Goal: Task Accomplishment & Management: Use online tool/utility

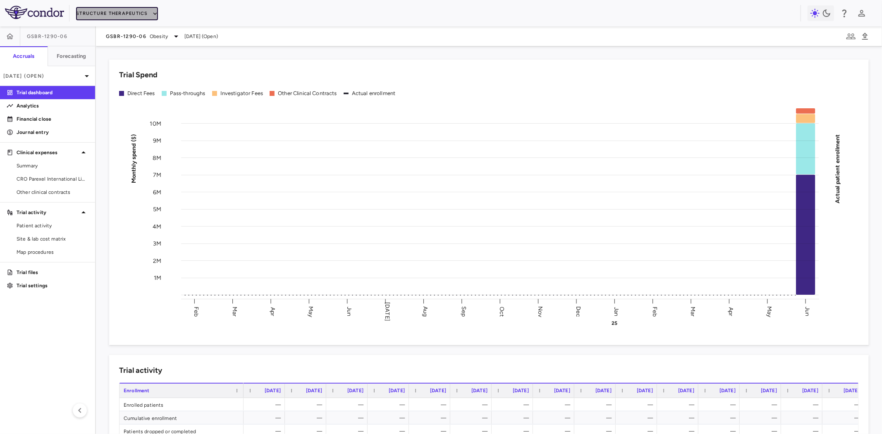
click at [136, 13] on button "Structure Therapeutics" at bounding box center [117, 13] width 82 height 13
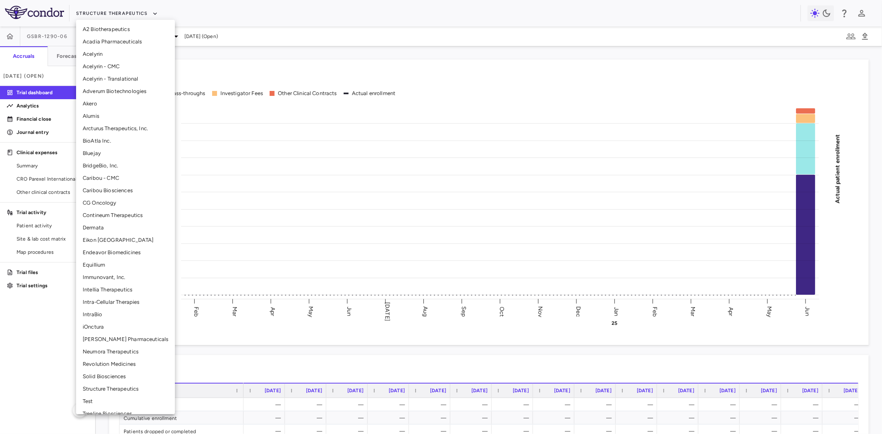
click at [122, 341] on li "[PERSON_NAME] Pharmaceuticals" at bounding box center [125, 339] width 99 height 12
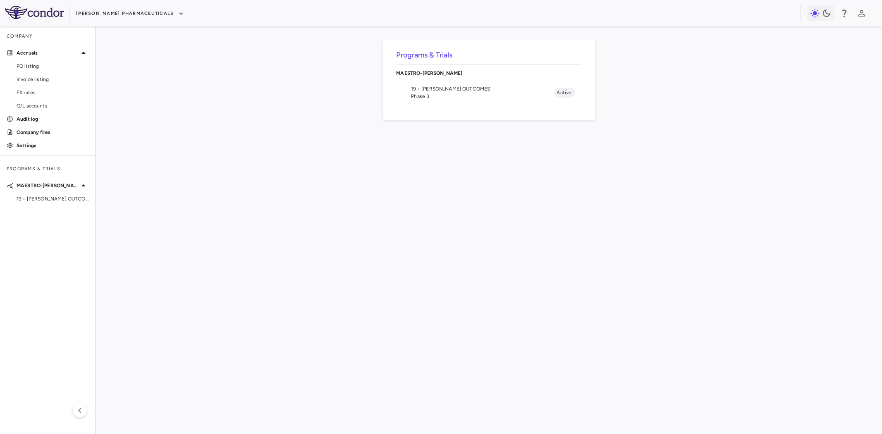
click at [437, 96] on span "Phase 3" at bounding box center [483, 96] width 142 height 7
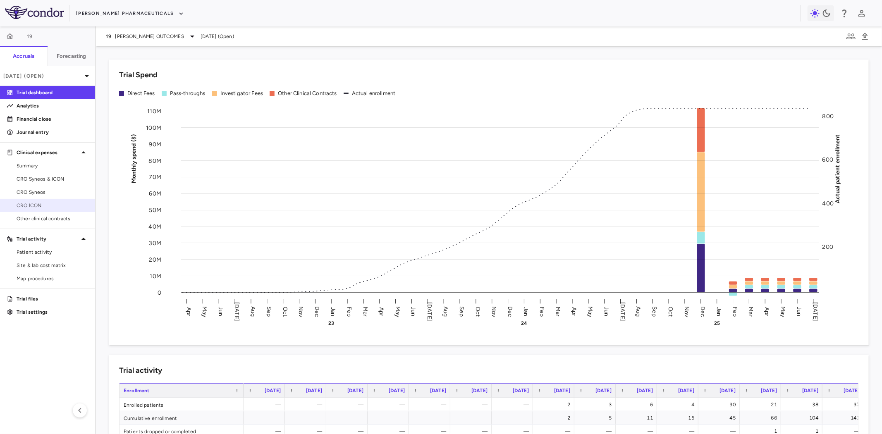
click at [42, 203] on span "CRO ICON" at bounding box center [53, 205] width 72 height 7
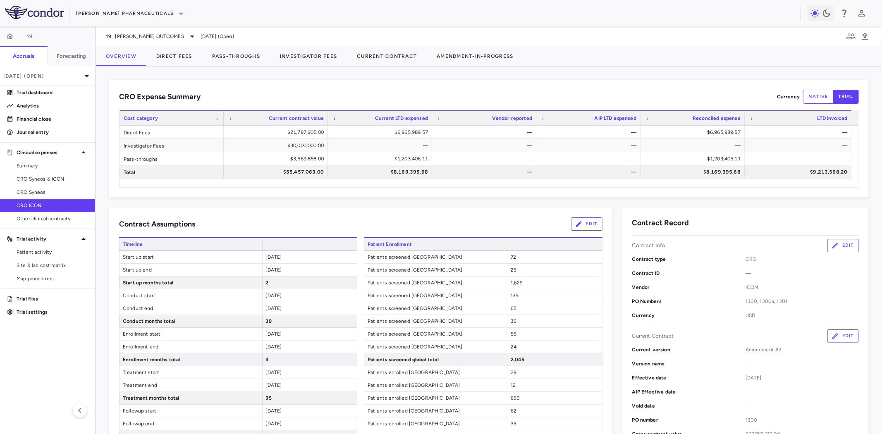
click at [230, 218] on div "Contract Assumptions Edit" at bounding box center [360, 224] width 483 height 13
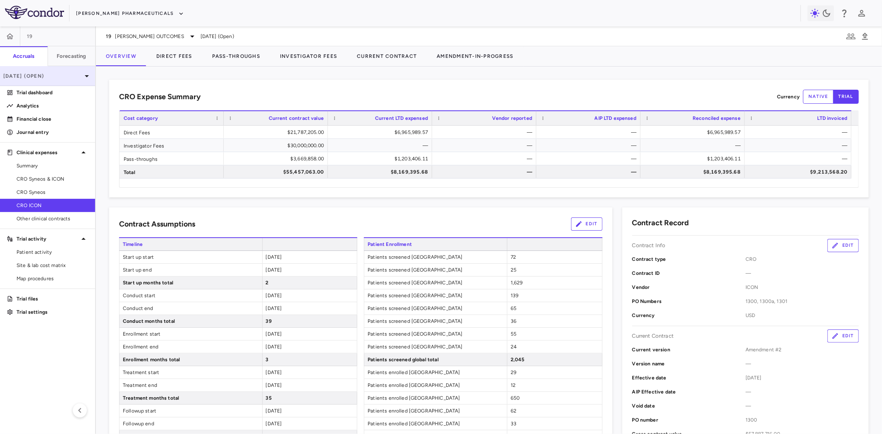
click at [72, 77] on p "[DATE] (Open)" at bounding box center [42, 75] width 79 height 7
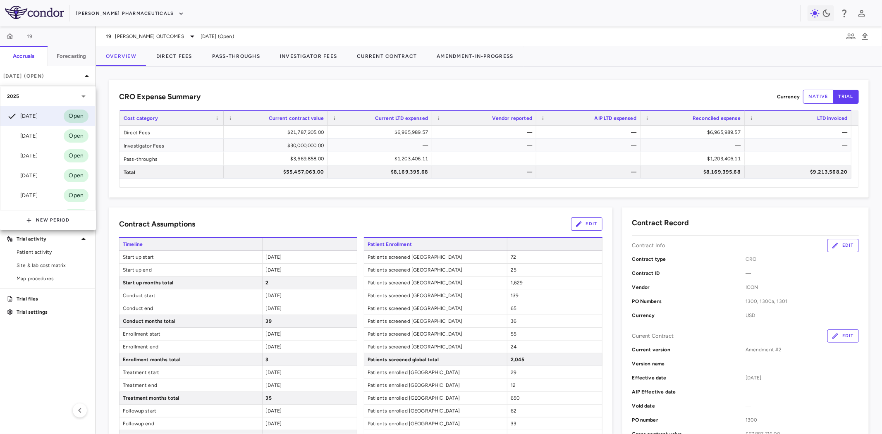
click at [227, 217] on div at bounding box center [441, 217] width 882 height 434
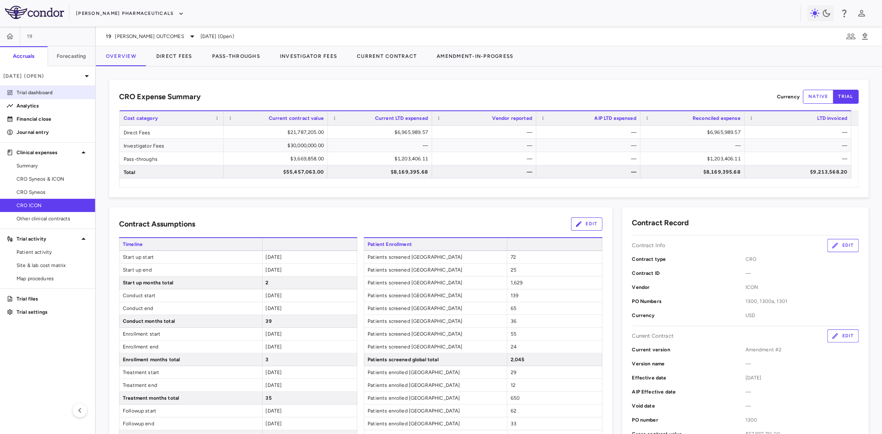
click at [47, 91] on p "Trial dashboard" at bounding box center [53, 92] width 72 height 7
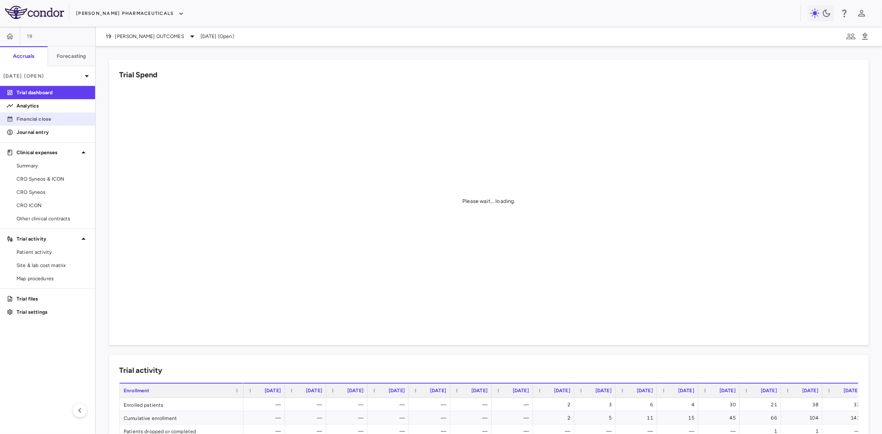
click at [32, 117] on p "Financial close" at bounding box center [53, 118] width 72 height 7
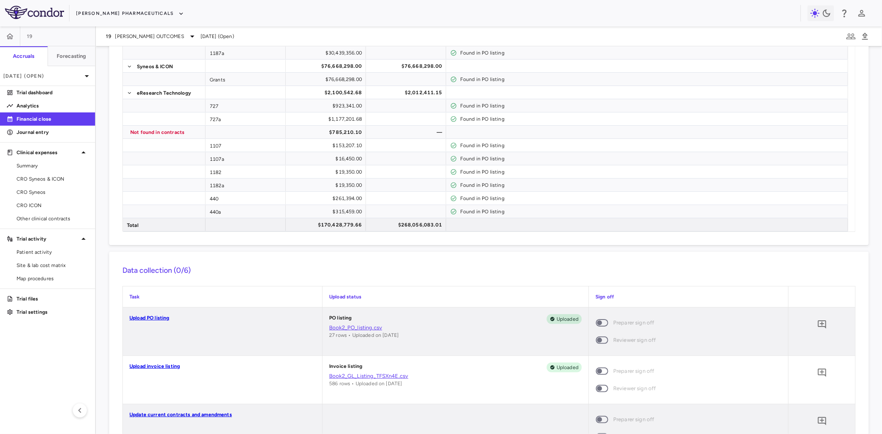
scroll to position [868, 0]
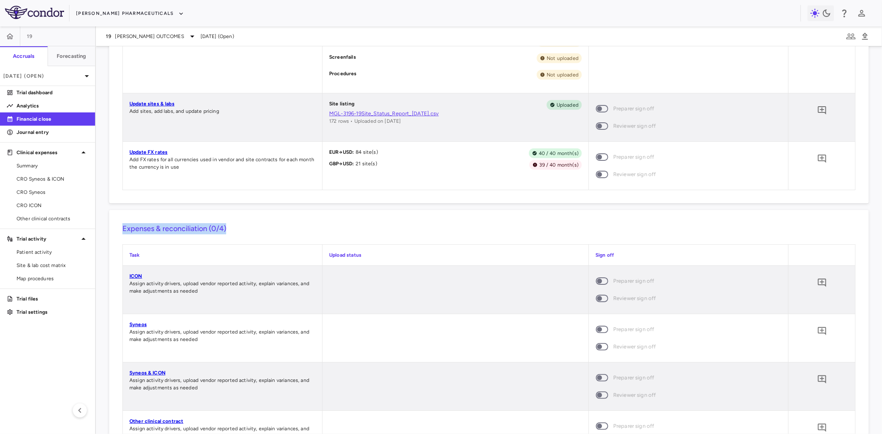
drag, startPoint x: 122, startPoint y: 229, endPoint x: 265, endPoint y: 226, distance: 143.1
click at [265, 226] on h6 "Expenses & reconciliation (0/4)" at bounding box center [488, 228] width 733 height 11
click at [288, 227] on h6 "Expenses & reconciliation (0/4)" at bounding box center [488, 228] width 733 height 11
click at [216, 236] on div "Expenses & reconciliation (0/4) Task Upload status Sign off ICON Assign activit…" at bounding box center [489, 341] width 760 height 263
click at [180, 228] on h6 "Expenses & reconciliation (0/4)" at bounding box center [488, 228] width 733 height 11
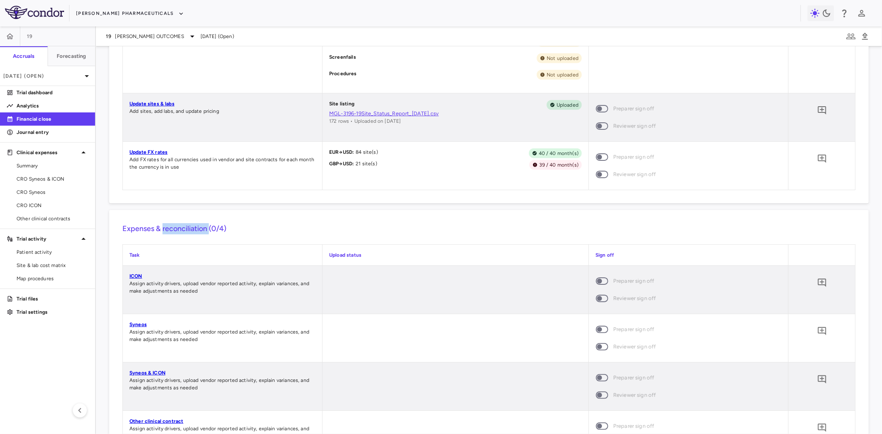
click at [180, 228] on h6 "Expenses & reconciliation (0/4)" at bounding box center [488, 228] width 733 height 11
click at [246, 230] on h6 "Expenses & reconciliation (0/4)" at bounding box center [488, 228] width 733 height 11
click at [135, 275] on link "ICON" at bounding box center [135, 276] width 13 height 6
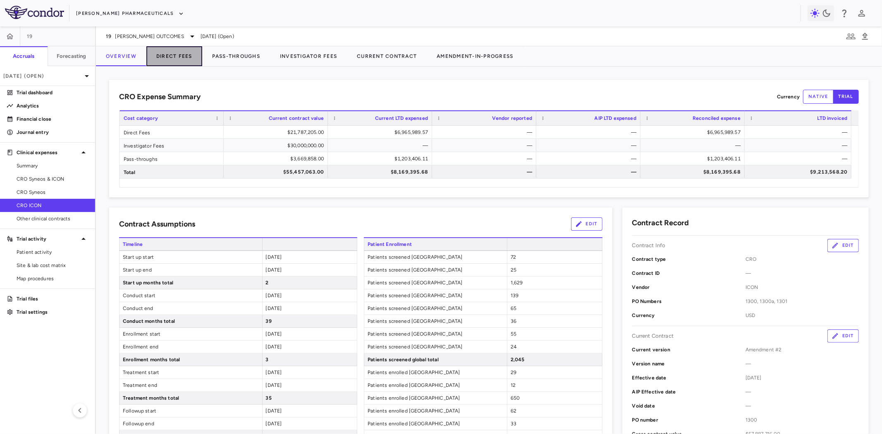
click at [177, 53] on button "Direct Fees" at bounding box center [174, 56] width 56 height 20
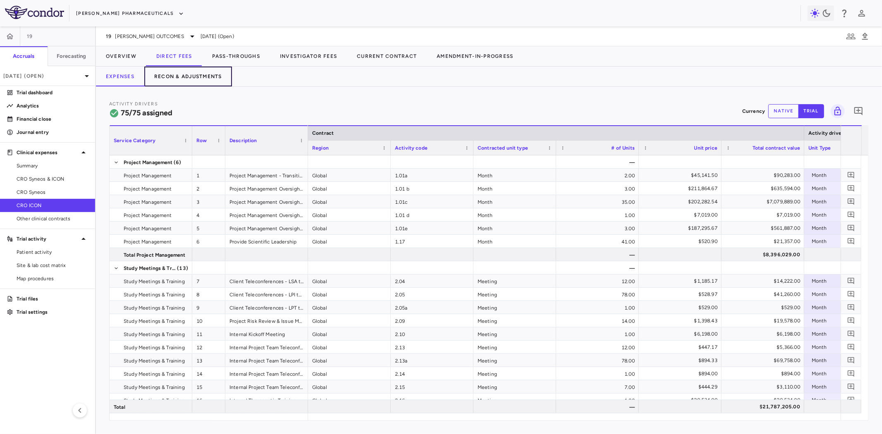
click at [207, 80] on button "Recon & Adjustments" at bounding box center [188, 77] width 88 height 20
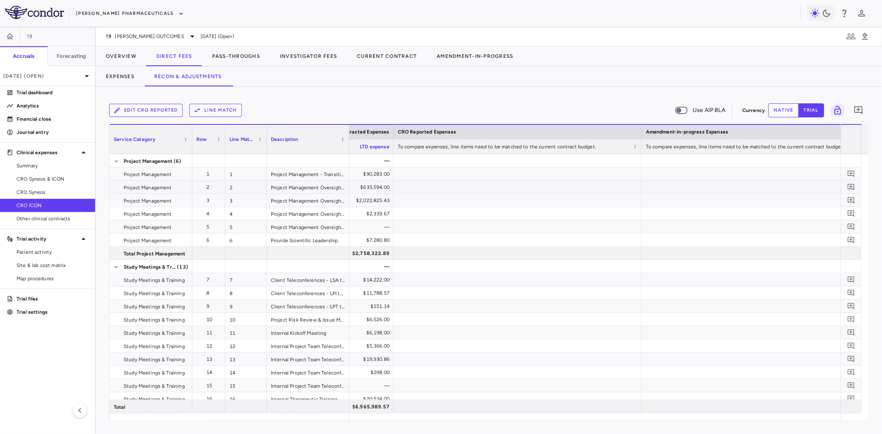
click at [479, 190] on div at bounding box center [518, 187] width 248 height 13
drag, startPoint x: 675, startPoint y: 292, endPoint x: 192, endPoint y: 224, distance: 487.4
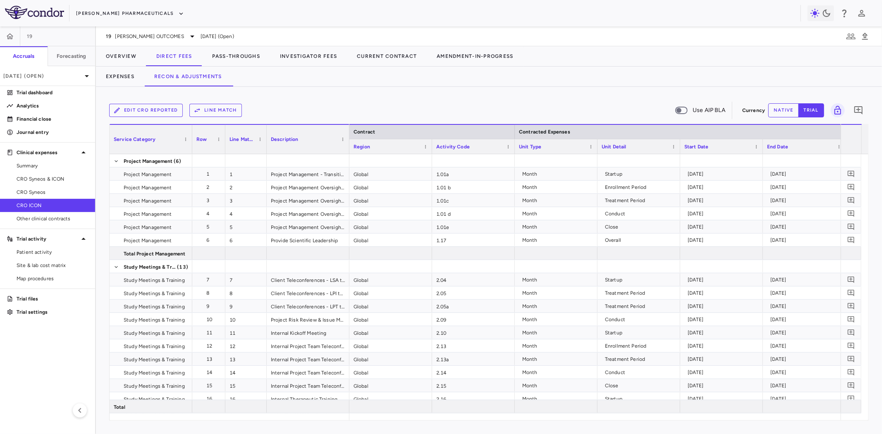
click at [191, 135] on div at bounding box center [191, 139] width 3 height 29
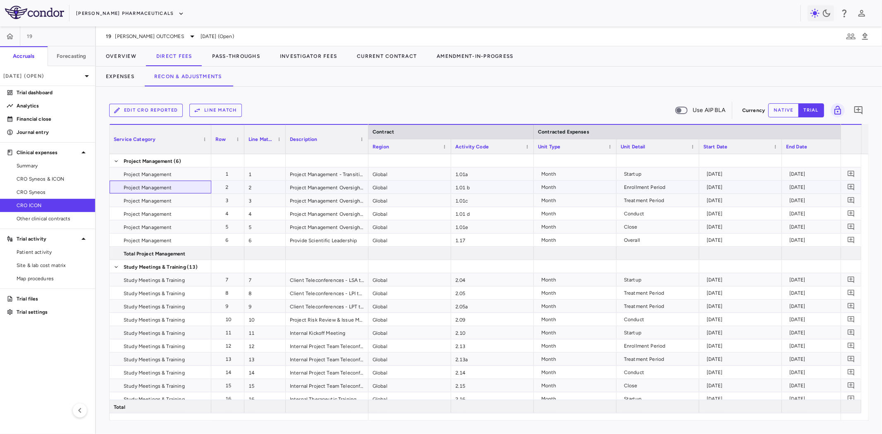
click at [154, 191] on span "Project Management" at bounding box center [148, 187] width 48 height 13
click at [158, 291] on span "Study Meetings & Training" at bounding box center [154, 293] width 61 height 13
click at [148, 111] on button "Edit CRO reported" at bounding box center [146, 110] width 74 height 13
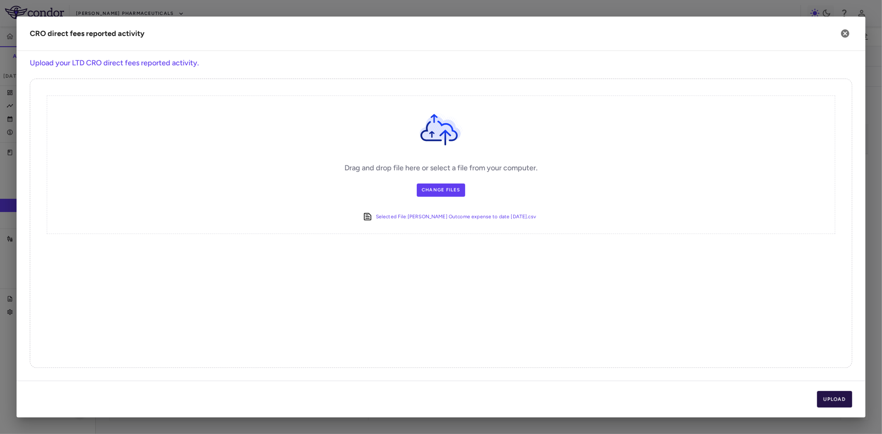
click at [846, 405] on button "Upload" at bounding box center [835, 399] width 36 height 17
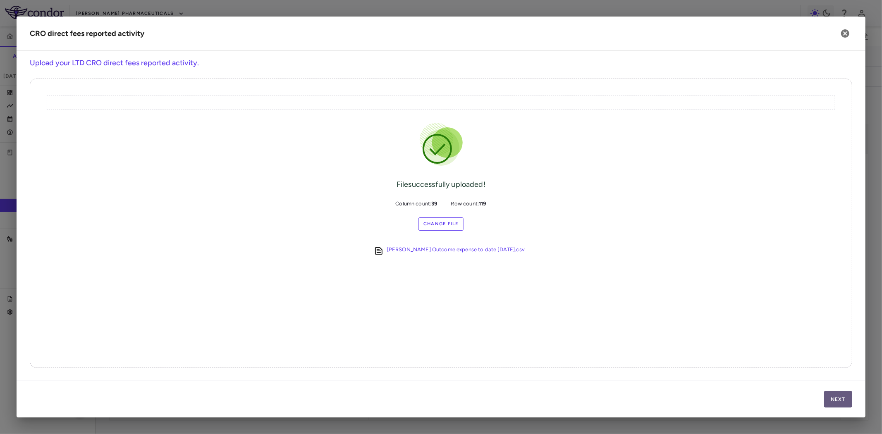
click at [840, 396] on button "Next" at bounding box center [838, 399] width 28 height 17
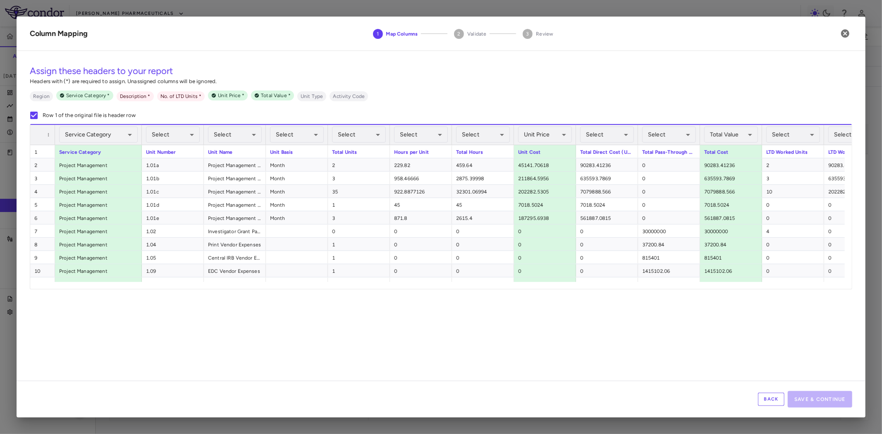
drag, startPoint x: 115, startPoint y: 136, endPoint x: 140, endPoint y: 136, distance: 24.8
click at [140, 136] on div at bounding box center [141, 135] width 3 height 20
click at [106, 151] on div "Service Category" at bounding box center [98, 151] width 87 height 13
click at [184, 134] on body "Skip to sidebar Skip to main content [PERSON_NAME] Pharmaceuticals 19 Accruals …" at bounding box center [441, 217] width 882 height 434
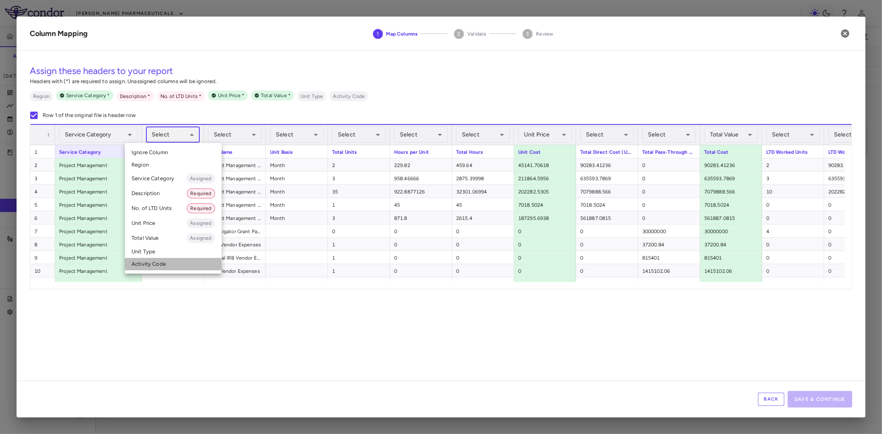
click at [160, 265] on li "Activity Code" at bounding box center [173, 264] width 97 height 12
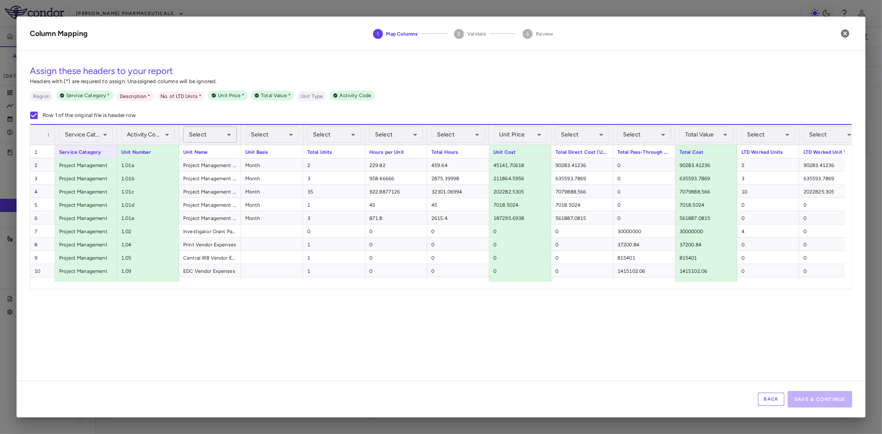
click at [224, 131] on body "Skip to sidebar Skip to main content [PERSON_NAME] Pharmaceuticals 19 Accruals …" at bounding box center [441, 217] width 882 height 434
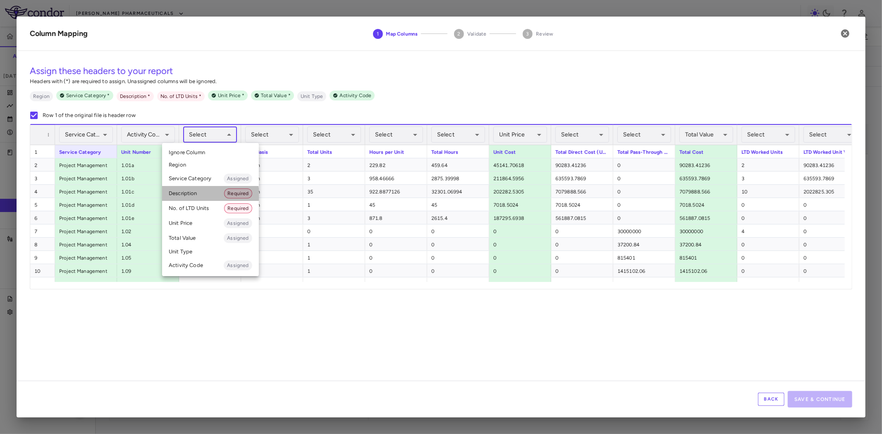
click at [207, 195] on li "Description Required" at bounding box center [210, 193] width 97 height 15
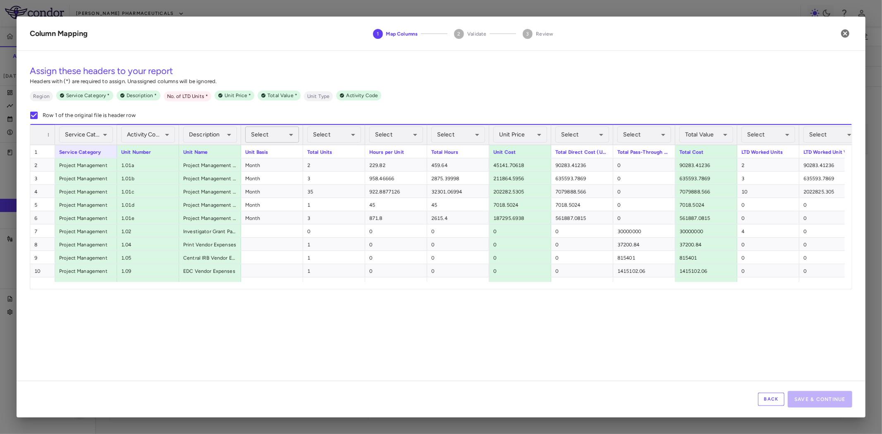
click at [267, 135] on body "Skip to sidebar Skip to main content [PERSON_NAME] Pharmaceuticals 19 Accruals …" at bounding box center [441, 217] width 882 height 434
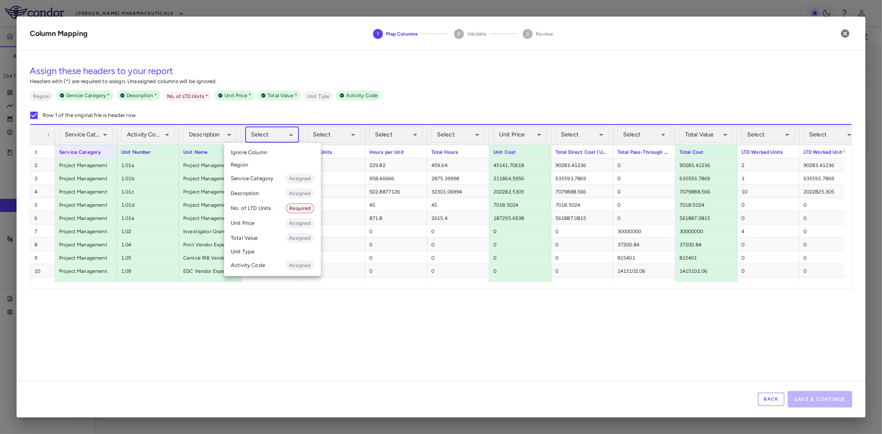
click at [255, 252] on li "Unit Type" at bounding box center [272, 252] width 97 height 12
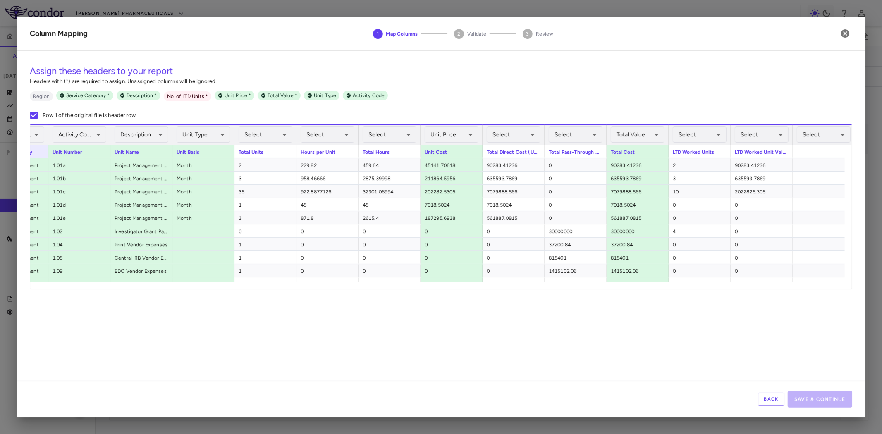
scroll to position [0, 129]
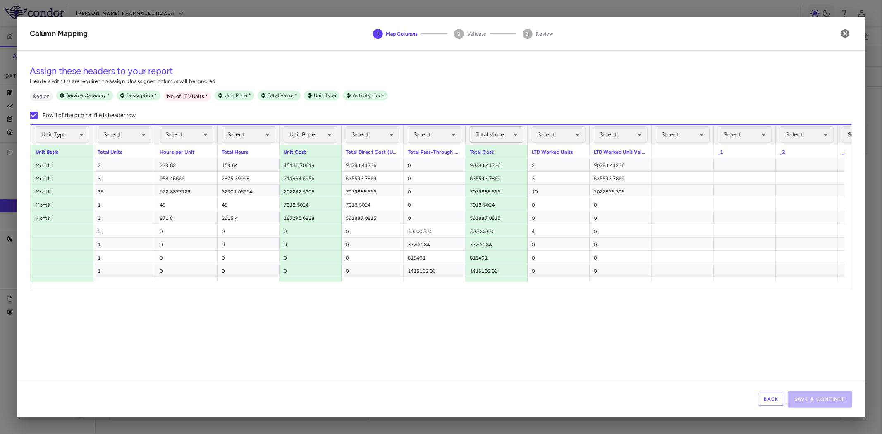
click at [487, 134] on body "Skip to sidebar Skip to main content [PERSON_NAME] Pharmaceuticals 19 Accruals …" at bounding box center [441, 217] width 882 height 434
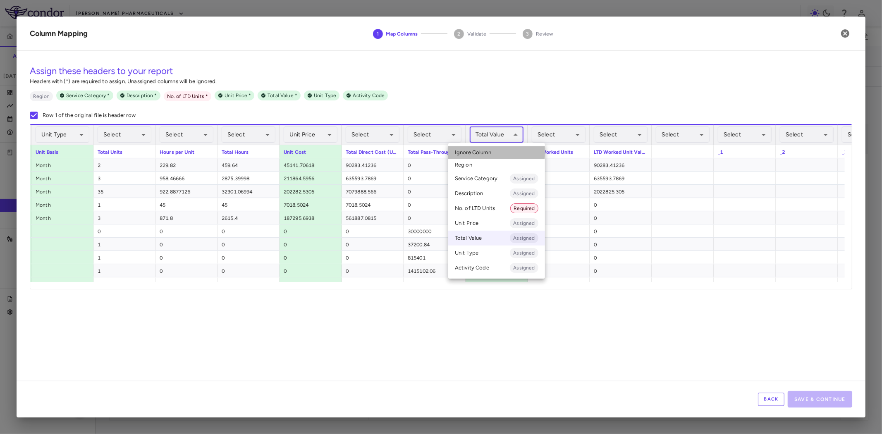
click at [487, 147] on li "Ignore Column" at bounding box center [496, 152] width 97 height 12
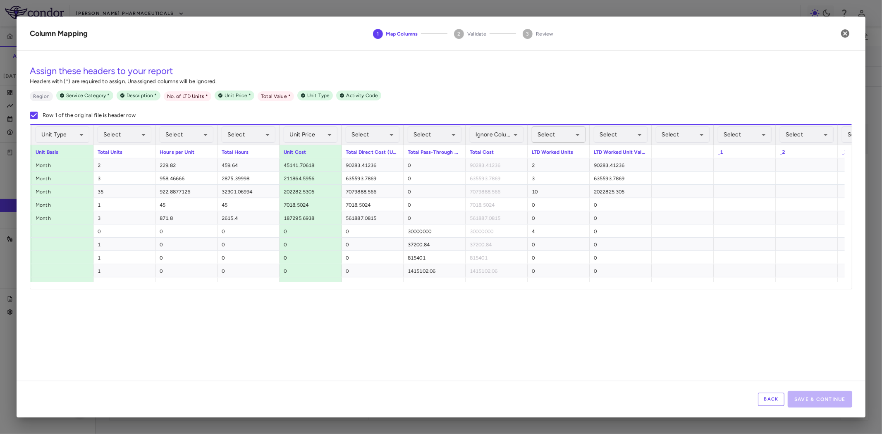
click at [567, 131] on body "Skip to sidebar Skip to main content [PERSON_NAME] Pharmaceuticals 19 Accruals …" at bounding box center [441, 217] width 882 height 434
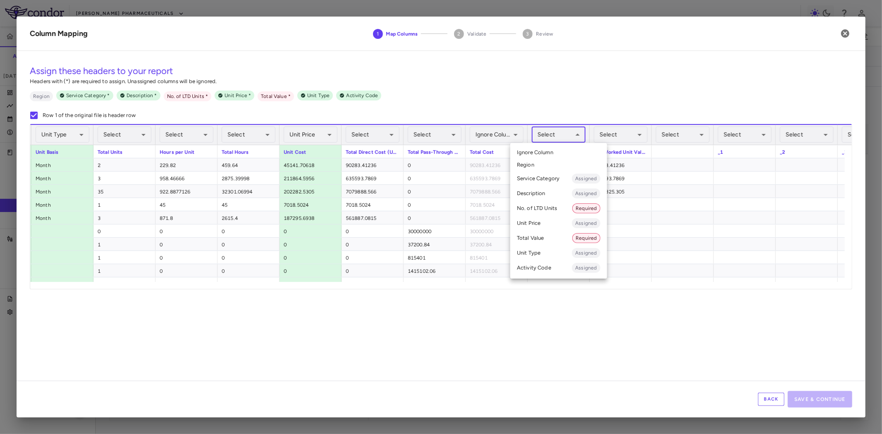
click at [548, 208] on li "No. of LTD Units Required" at bounding box center [558, 208] width 97 height 15
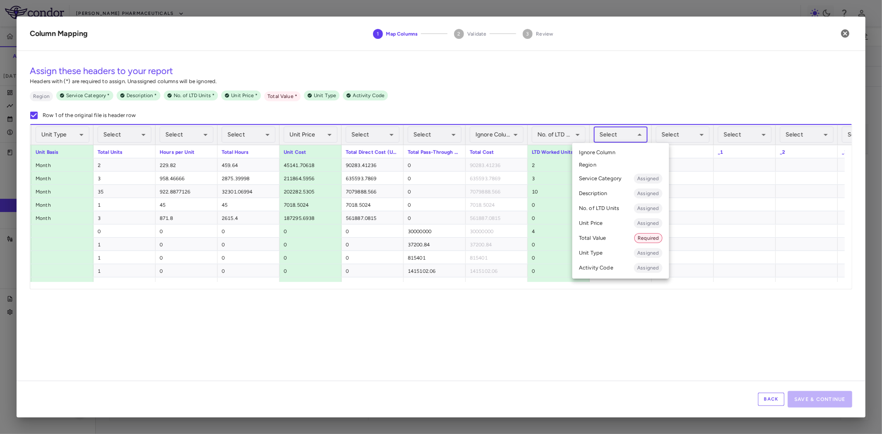
click at [623, 135] on body "Skip to sidebar Skip to main content [PERSON_NAME] Pharmaceuticals 19 Accruals …" at bounding box center [441, 217] width 882 height 434
click at [623, 135] on div at bounding box center [441, 217] width 882 height 434
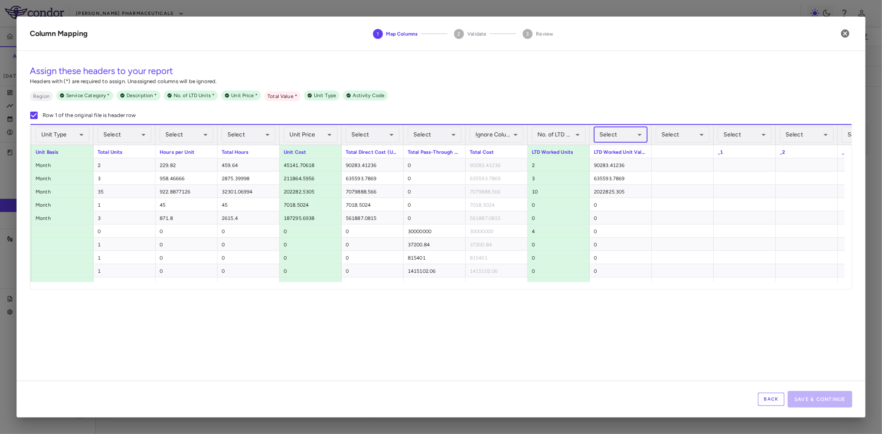
click at [629, 135] on body "Skip to sidebar Skip to main content [PERSON_NAME] Pharmaceuticals 19 Accruals …" at bounding box center [441, 217] width 882 height 434
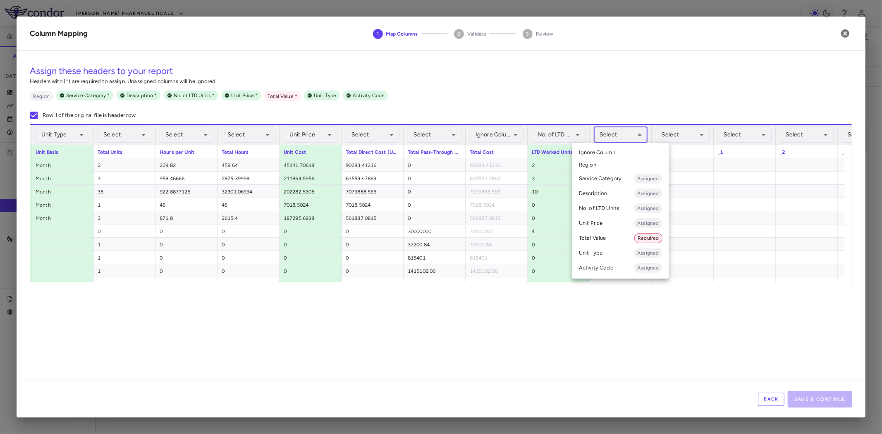
click at [600, 239] on li "Total Value Required" at bounding box center [620, 238] width 97 height 15
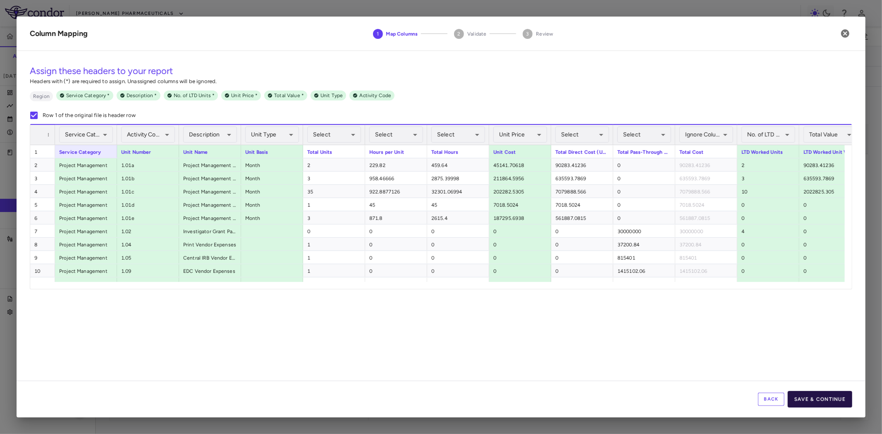
click at [816, 396] on button "Save & Continue" at bounding box center [820, 399] width 65 height 17
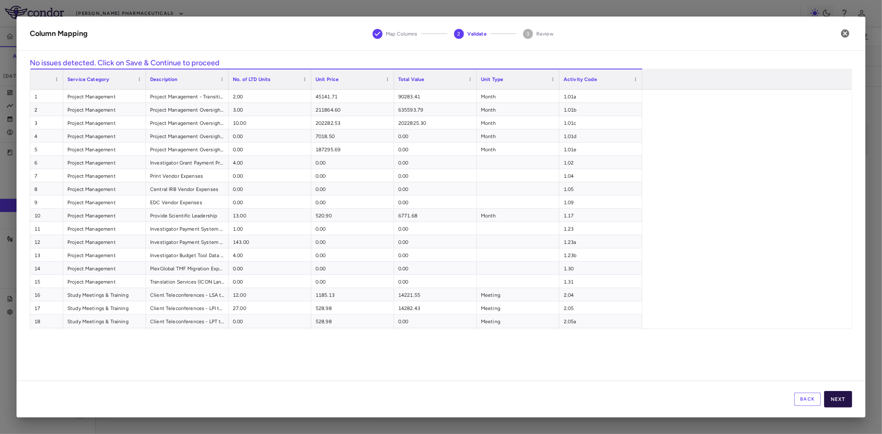
click at [838, 400] on button "Next" at bounding box center [838, 399] width 28 height 17
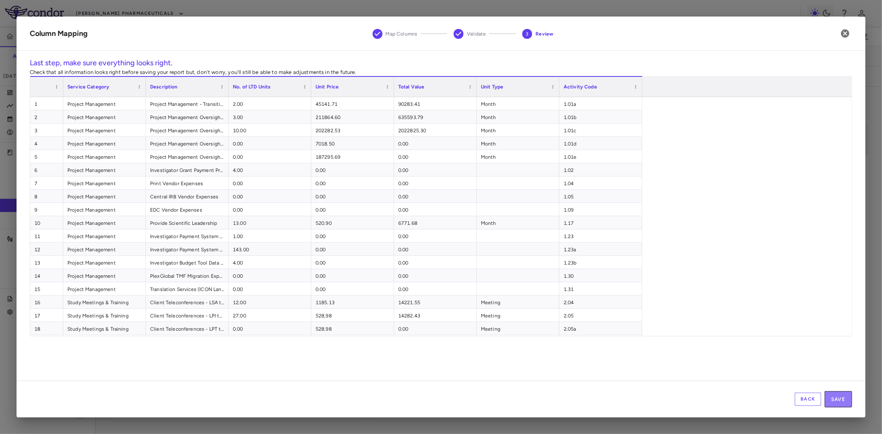
click at [838, 400] on button "Save" at bounding box center [839, 399] width 28 height 17
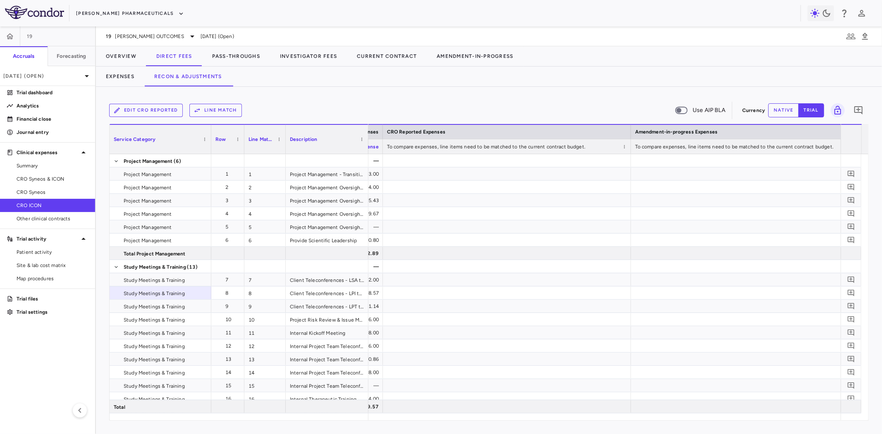
click at [225, 106] on button "Line Match" at bounding box center [215, 110] width 53 height 13
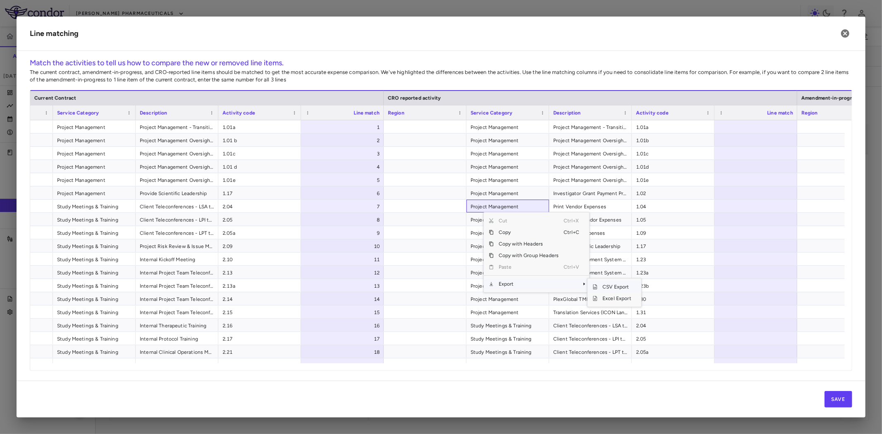
click at [618, 286] on span "CSV Export" at bounding box center [617, 287] width 39 height 12
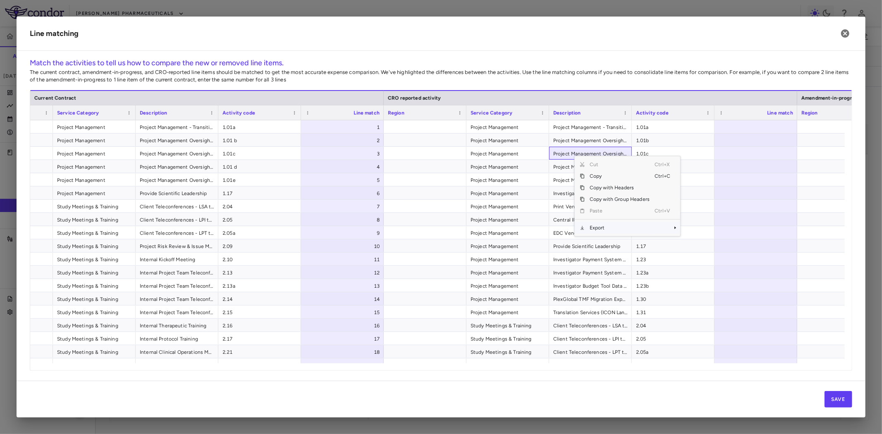
click at [633, 227] on span "Export" at bounding box center [620, 228] width 70 height 12
click at [711, 244] on span "Excel Export" at bounding box center [708, 243] width 39 height 12
click at [847, 33] on icon "button" at bounding box center [845, 33] width 8 height 8
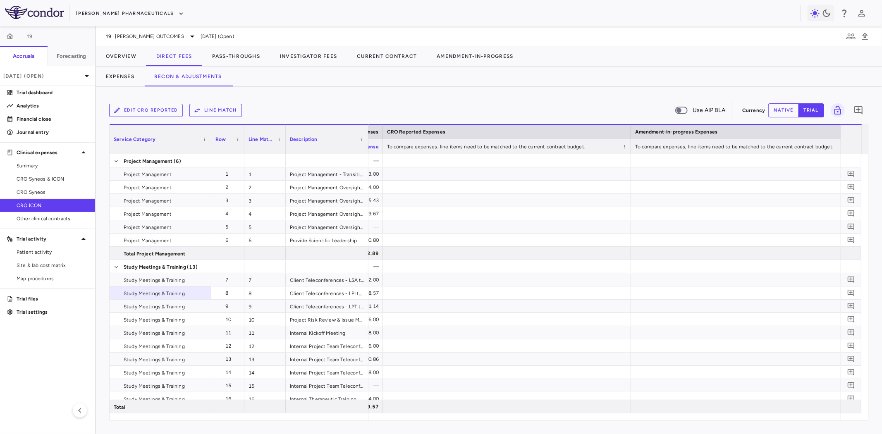
drag, startPoint x: 40, startPoint y: 298, endPoint x: 287, endPoint y: 124, distance: 302.3
click at [40, 297] on p "Trial files" at bounding box center [53, 298] width 72 height 7
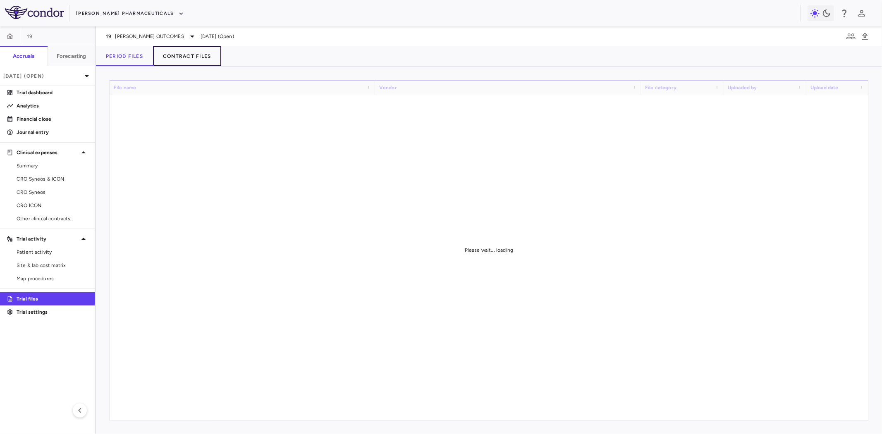
click at [181, 53] on button "Contract Files" at bounding box center [187, 56] width 68 height 20
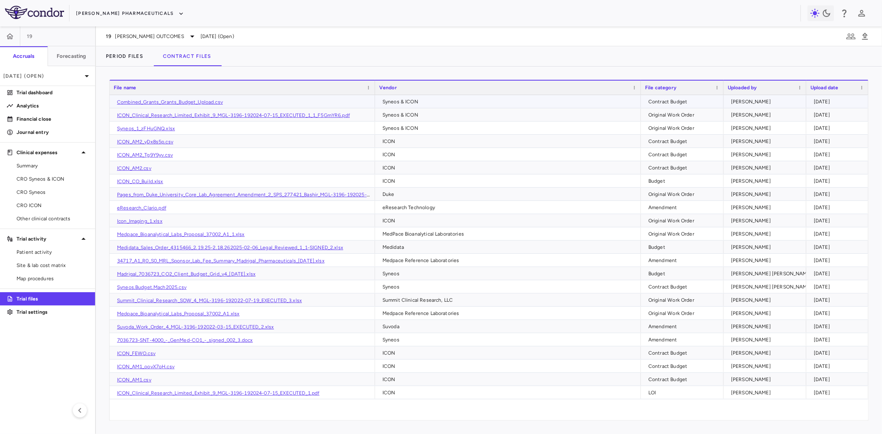
click at [662, 105] on div "Contract Budget" at bounding box center [684, 101] width 71 height 13
click at [669, 179] on div "Budget" at bounding box center [684, 181] width 71 height 13
click at [679, 139] on div "Contract Budget" at bounding box center [684, 141] width 71 height 13
click at [156, 140] on link "ICON_AM2_yDx8s5p.csv" at bounding box center [145, 142] width 56 height 6
click at [39, 201] on link "CRO ICON" at bounding box center [47, 205] width 95 height 12
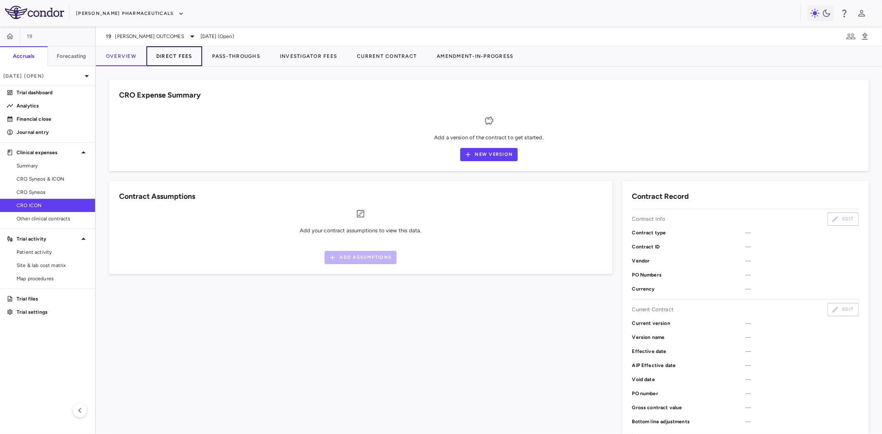
click at [174, 55] on button "Direct Fees" at bounding box center [174, 56] width 56 height 20
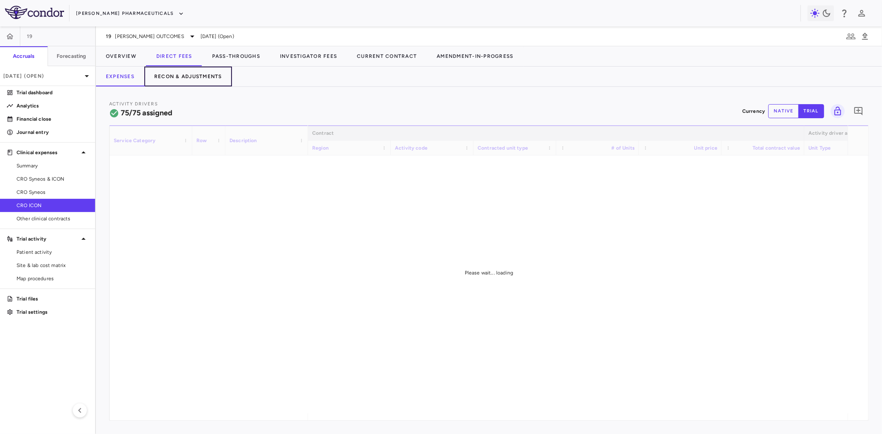
click at [183, 76] on button "Recon & Adjustments" at bounding box center [188, 77] width 88 height 20
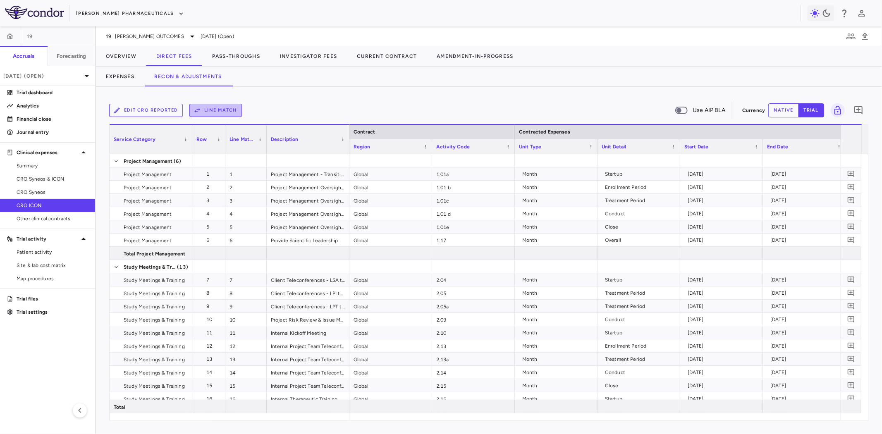
click at [215, 112] on button "Line Match" at bounding box center [215, 110] width 53 height 13
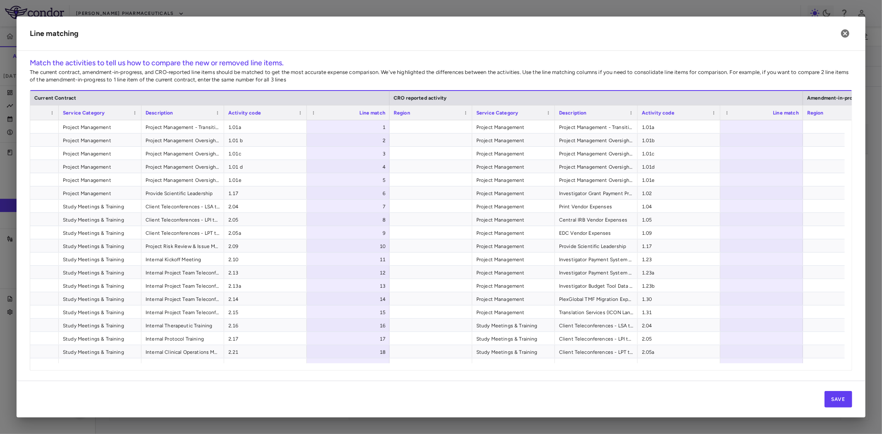
scroll to position [0, 79]
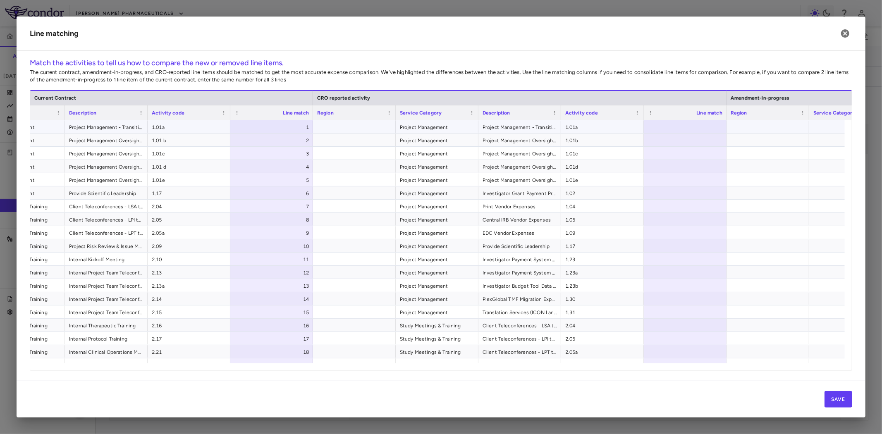
click at [681, 129] on div at bounding box center [685, 126] width 83 height 13
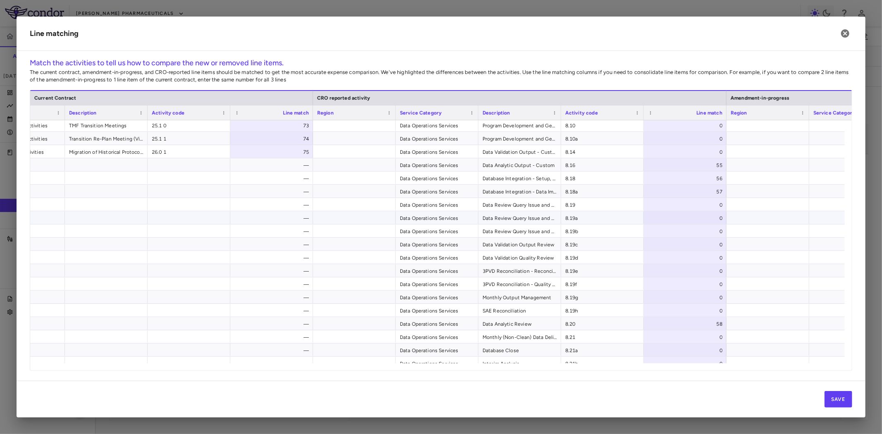
scroll to position [950, 0]
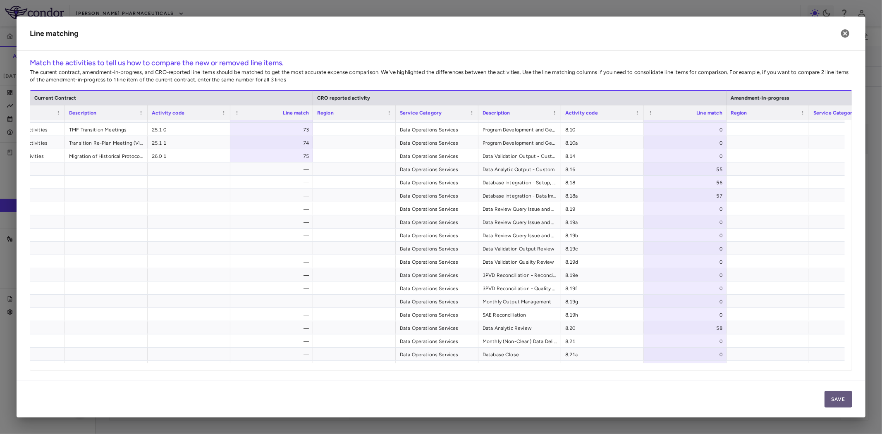
click at [844, 399] on button "Save" at bounding box center [839, 399] width 28 height 17
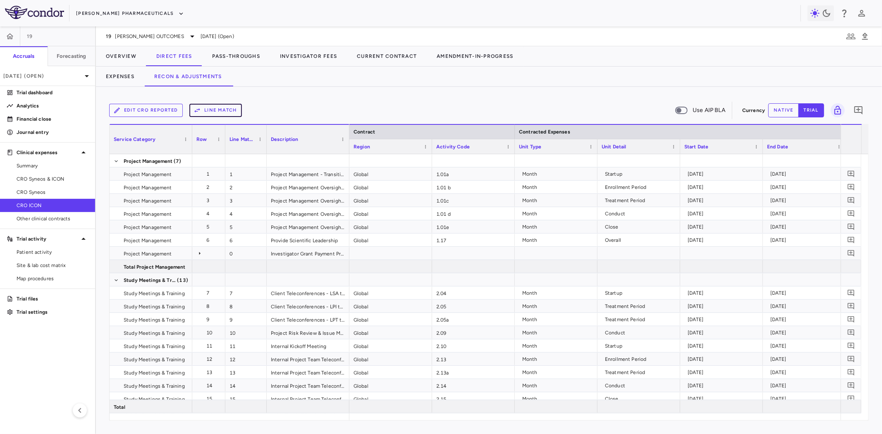
scroll to position [0, 31]
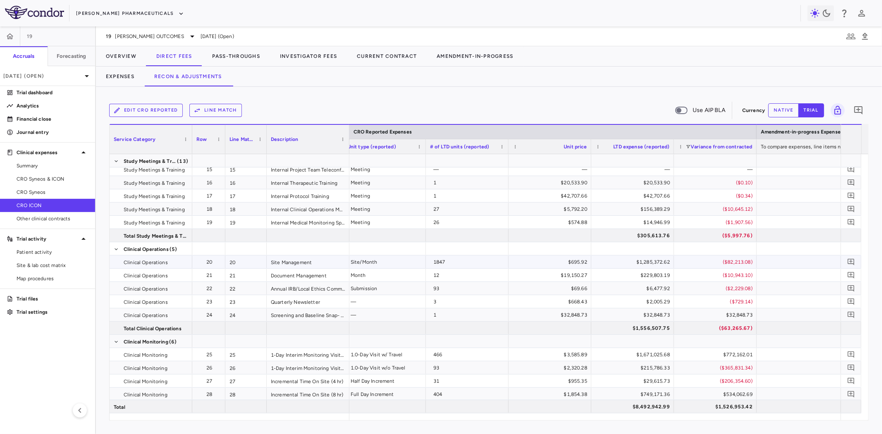
click at [719, 261] on div "($82,213.08)" at bounding box center [717, 262] width 71 height 13
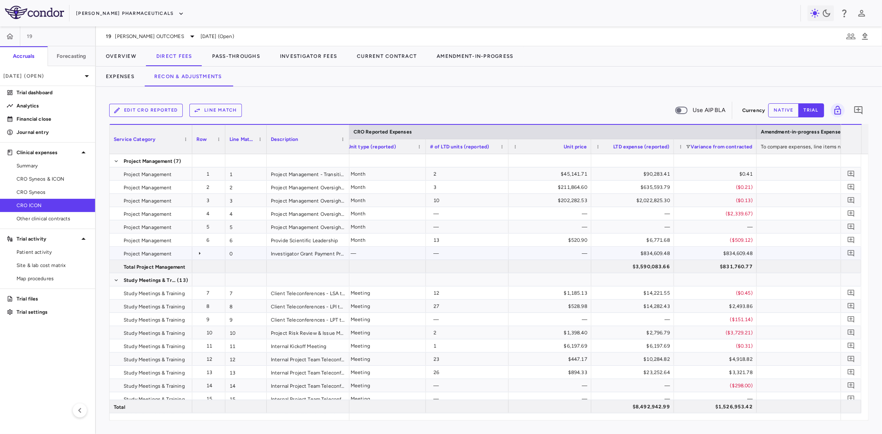
click at [724, 254] on div "$834,609.48" at bounding box center [717, 253] width 71 height 13
click at [663, 254] on div "$834,609.48" at bounding box center [634, 253] width 71 height 13
click at [723, 255] on div "$834,609.48" at bounding box center [717, 253] width 71 height 13
click at [579, 253] on div "—" at bounding box center [551, 253] width 71 height 13
click at [643, 253] on div "$834,609.48" at bounding box center [634, 253] width 71 height 13
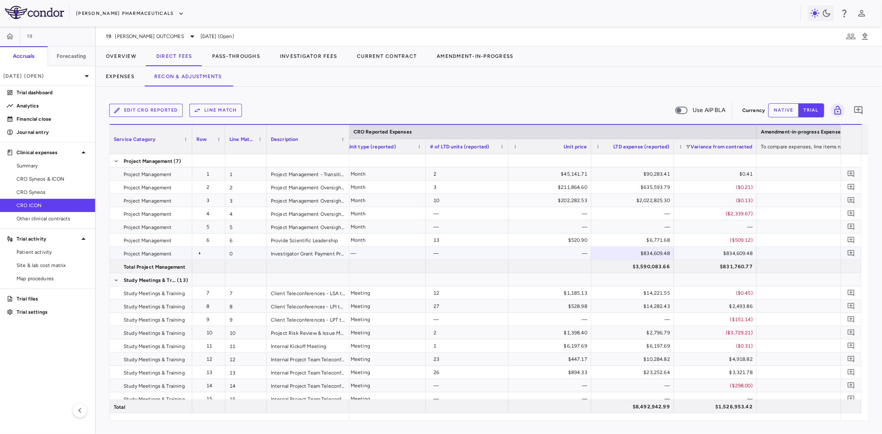
click at [328, 254] on div "Investigator Grant Payment Processing" at bounding box center [308, 253] width 83 height 13
click at [653, 249] on div "$834,609.48" at bounding box center [634, 253] width 71 height 13
click at [735, 245] on div "($509.12)" at bounding box center [717, 240] width 71 height 13
click at [729, 254] on div "$834,609.48" at bounding box center [717, 253] width 71 height 13
click at [611, 333] on div "$2,796.79" at bounding box center [634, 332] width 71 height 13
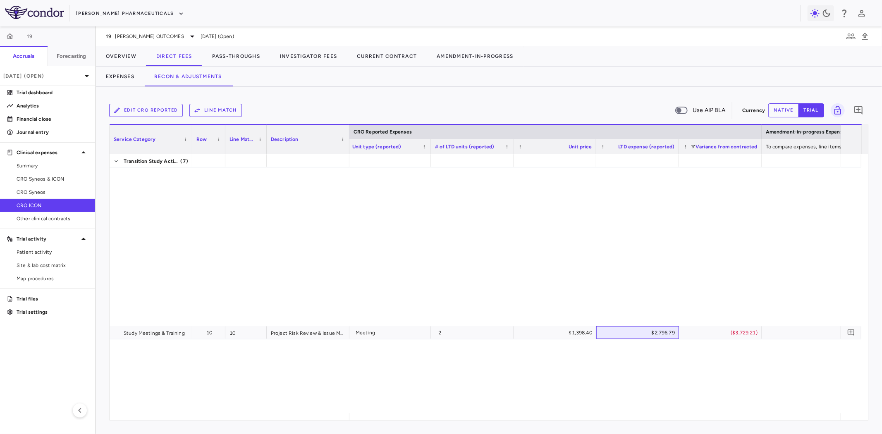
scroll to position [1117, 0]
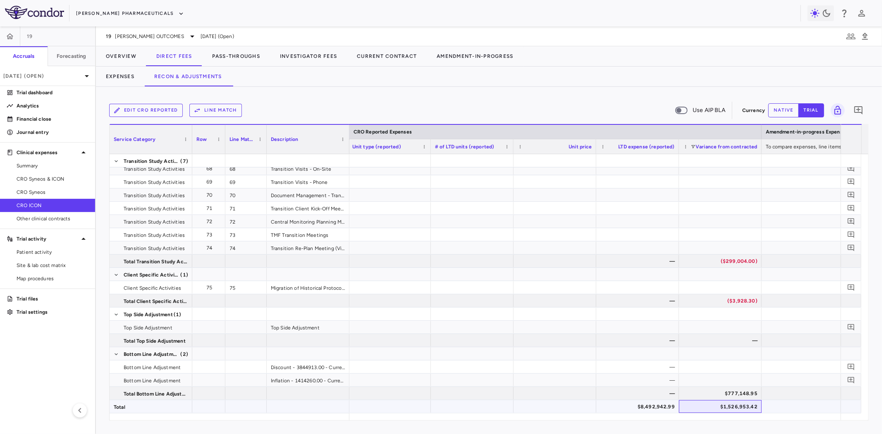
click at [729, 407] on div "$1,526,953.42" at bounding box center [722, 406] width 71 height 13
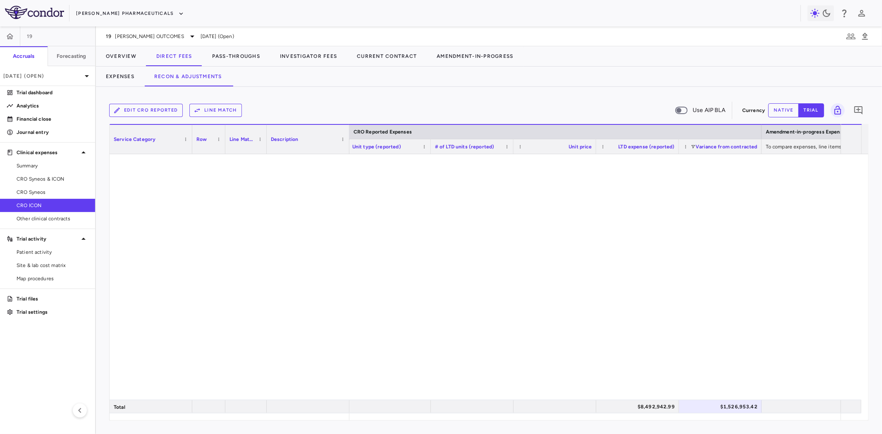
scroll to position [0, 0]
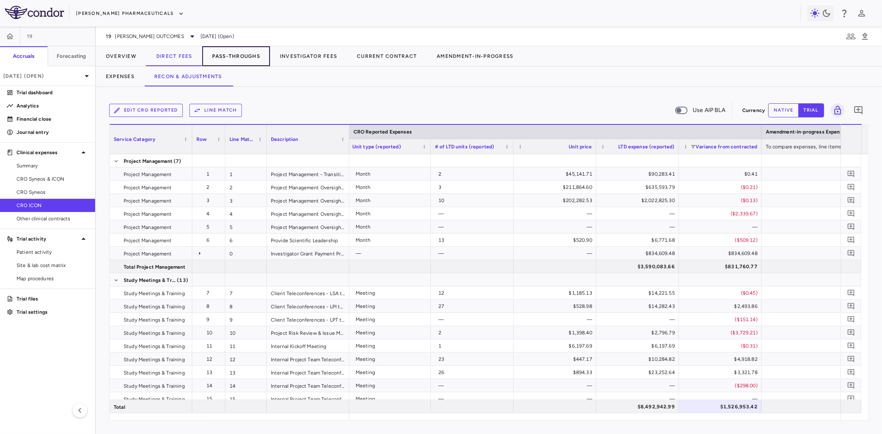
click at [258, 60] on button "Pass-Throughs" at bounding box center [236, 56] width 68 height 20
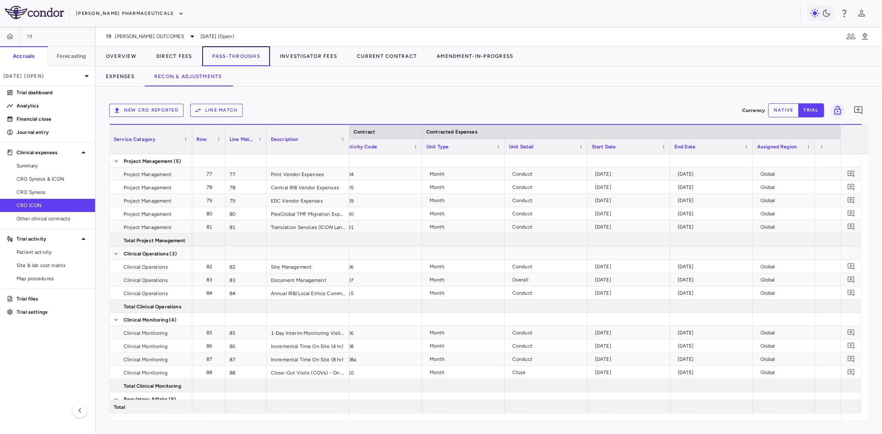
scroll to position [0, 324]
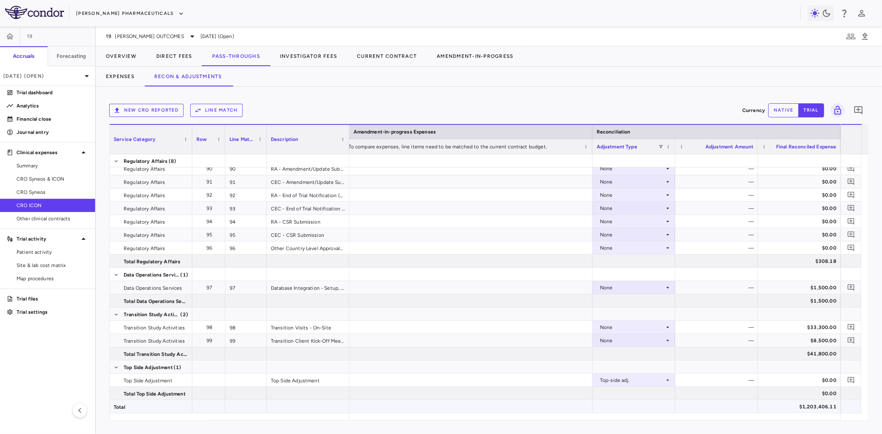
click at [823, 406] on div "$1,203,406.11" at bounding box center [801, 406] width 71 height 13
click at [785, 110] on button "native" at bounding box center [783, 110] width 31 height 14
click at [742, 379] on div "$0.00" at bounding box center [718, 380] width 71 height 13
type input "*****"
click at [787, 375] on div "$0.00" at bounding box center [801, 380] width 71 height 13
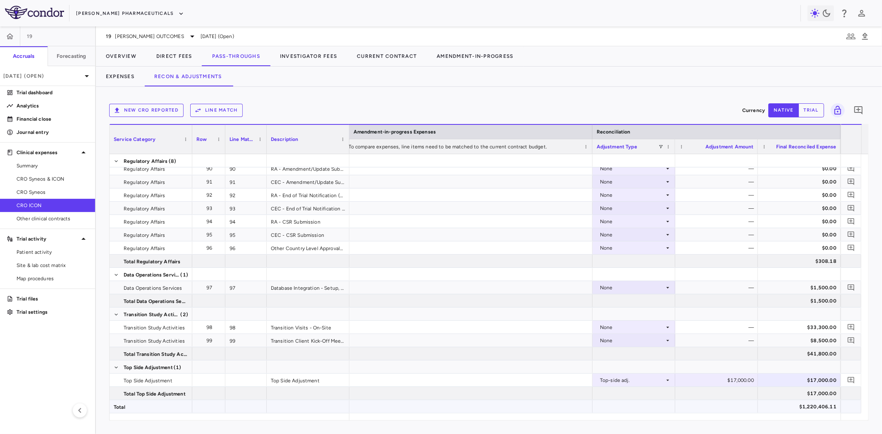
click at [804, 404] on div "$1,220,406.11" at bounding box center [801, 406] width 71 height 13
drag, startPoint x: 510, startPoint y: 388, endPoint x: 529, endPoint y: 386, distance: 19.1
click at [510, 388] on div at bounding box center [469, 393] width 248 height 13
click at [129, 55] on button "Overview" at bounding box center [121, 56] width 50 height 20
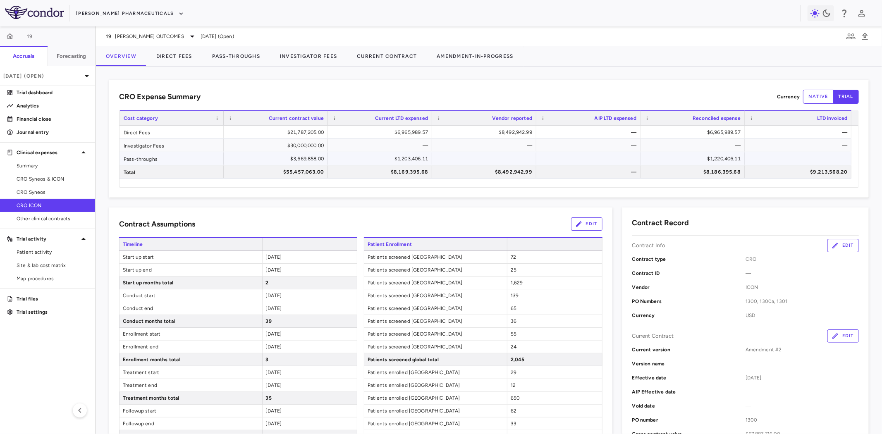
click at [422, 157] on div "$1,203,406.11" at bounding box center [381, 158] width 93 height 13
click at [501, 163] on div "—" at bounding box center [486, 158] width 93 height 13
click at [407, 158] on div "$1,203,406.11" at bounding box center [381, 158] width 93 height 13
click at [710, 154] on div "$1,220,406.11" at bounding box center [694, 158] width 93 height 13
click at [720, 161] on div "$1,220,406.11" at bounding box center [694, 158] width 93 height 13
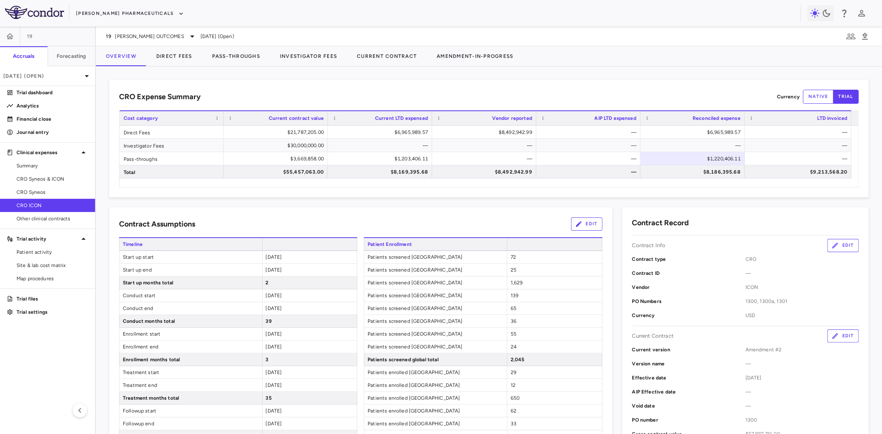
click at [688, 191] on div "CRO Expense Summary Currency native trial Drag here to set row groups Drag here…" at bounding box center [489, 139] width 760 height 118
click at [64, 264] on span "Site & lab cost matrix" at bounding box center [53, 265] width 72 height 7
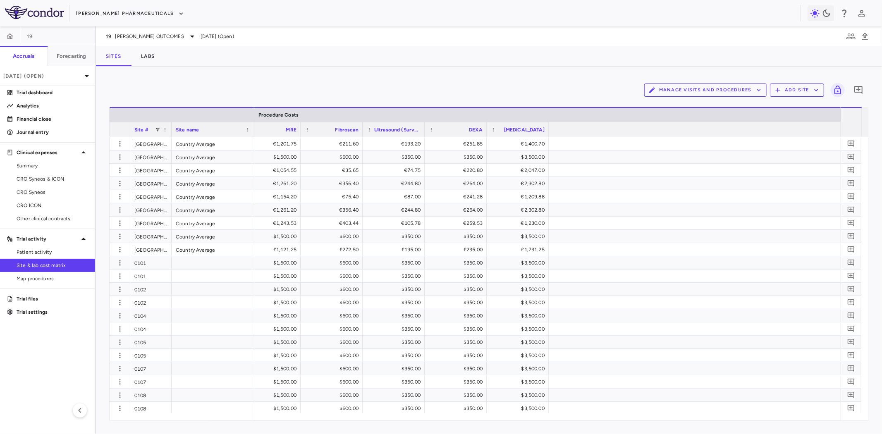
scroll to position [0, 2631]
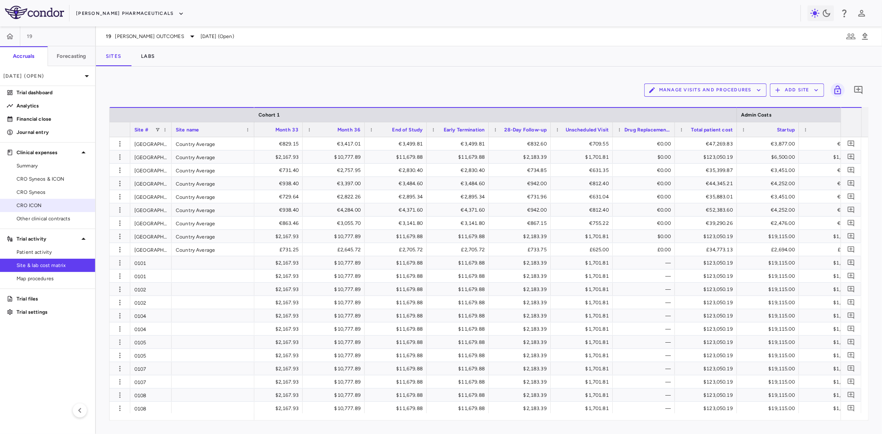
click at [34, 205] on span "CRO ICON" at bounding box center [53, 205] width 72 height 7
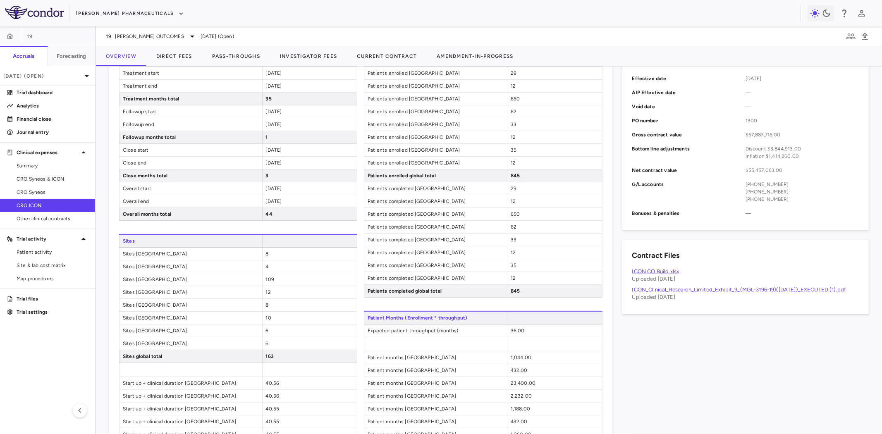
scroll to position [321, 0]
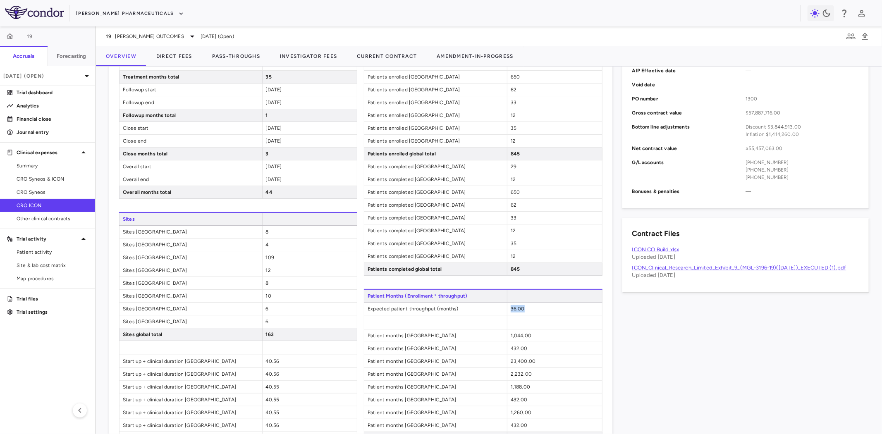
drag, startPoint x: 542, startPoint y: 321, endPoint x: 505, endPoint y: 323, distance: 36.9
click at [507, 315] on div "36.00" at bounding box center [554, 309] width 95 height 12
click at [547, 315] on div "36.00" at bounding box center [554, 309] width 95 height 12
drag, startPoint x: 576, startPoint y: 322, endPoint x: 395, endPoint y: 321, distance: 181.2
click at [395, 316] on div "Expected patient throughput (months) 36.00" at bounding box center [483, 309] width 238 height 13
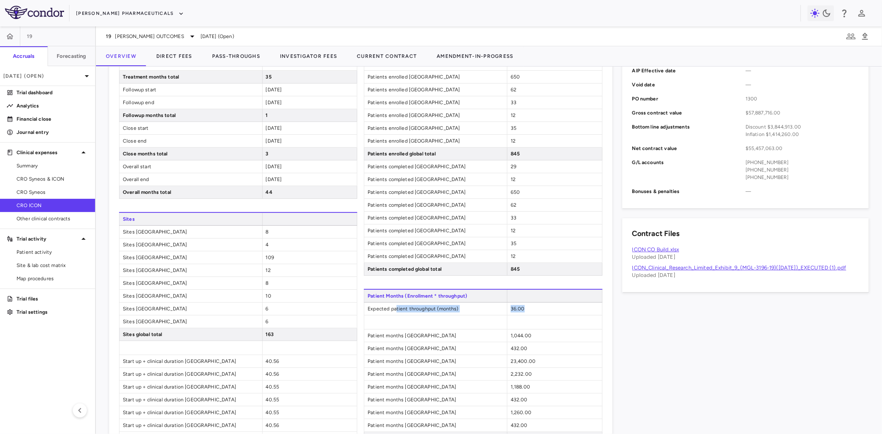
click at [523, 315] on div "36.00" at bounding box center [554, 309] width 95 height 12
drag, startPoint x: 536, startPoint y: 321, endPoint x: 376, endPoint y: 324, distance: 160.9
click at [376, 316] on div "Expected patient throughput (months) 36.00" at bounding box center [483, 309] width 238 height 13
click at [527, 315] on div "36.00" at bounding box center [554, 309] width 95 height 12
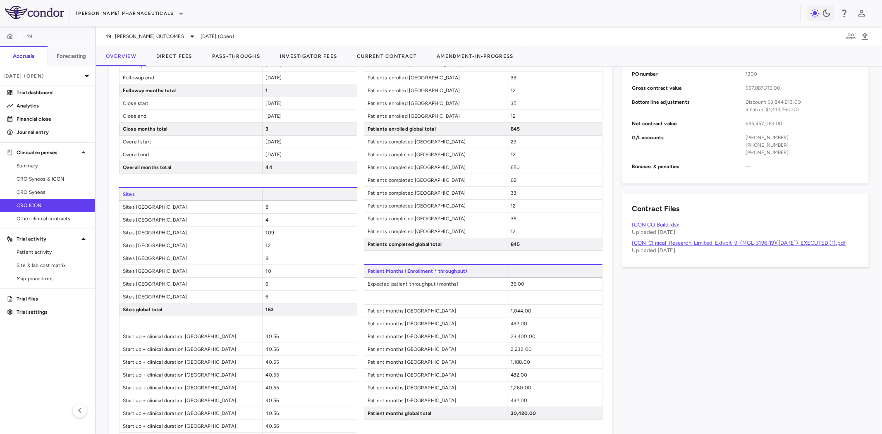
scroll to position [367, 0]
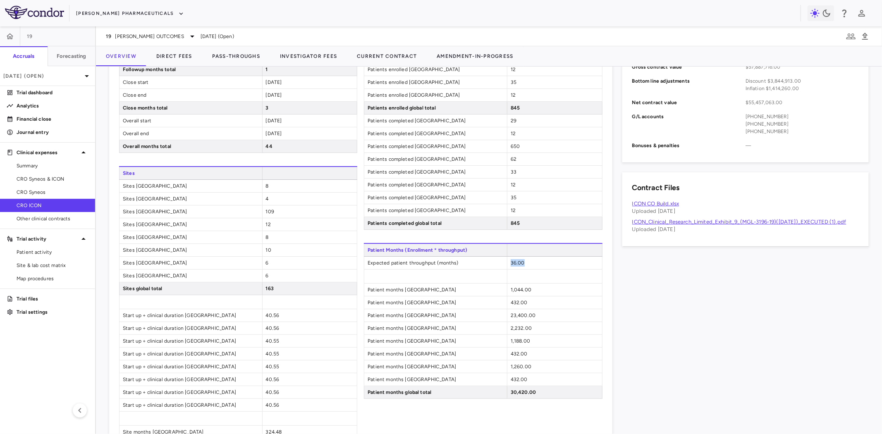
drag, startPoint x: 534, startPoint y: 276, endPoint x: 507, endPoint y: 276, distance: 27.3
click at [507, 269] on div "36.00" at bounding box center [554, 263] width 95 height 12
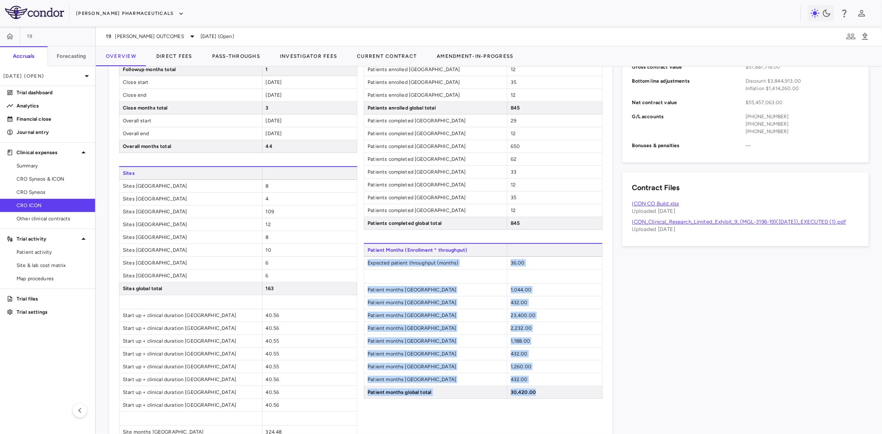
drag, startPoint x: 535, startPoint y: 412, endPoint x: 365, endPoint y: 278, distance: 216.5
click at [365, 278] on div "Patient Months (Enrollment * throughput) Expected patient throughput (months) 3…" at bounding box center [483, 321] width 238 height 156
click at [576, 360] on div "432.00" at bounding box center [554, 354] width 95 height 12
drag, startPoint x: 516, startPoint y: 407, endPoint x: 490, endPoint y: 270, distance: 138.6
click at [490, 270] on div "Patient Months (Enrollment * throughput) Expected patient throughput (months) 3…" at bounding box center [483, 321] width 238 height 156
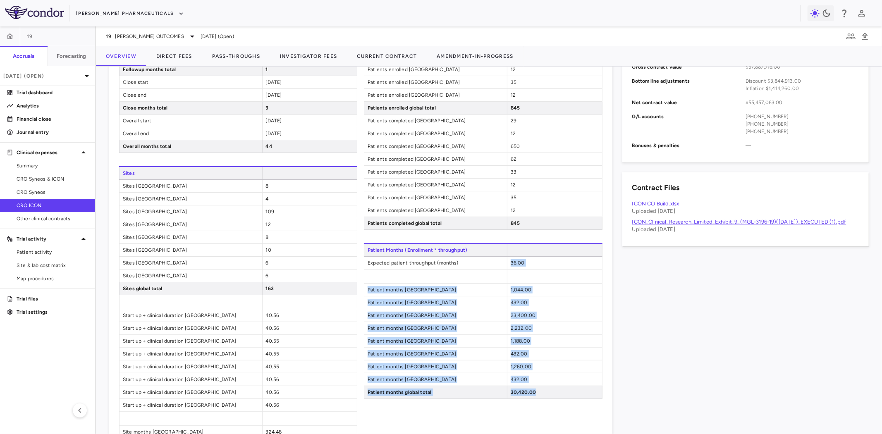
click at [535, 296] on div "1,044.00" at bounding box center [554, 290] width 95 height 12
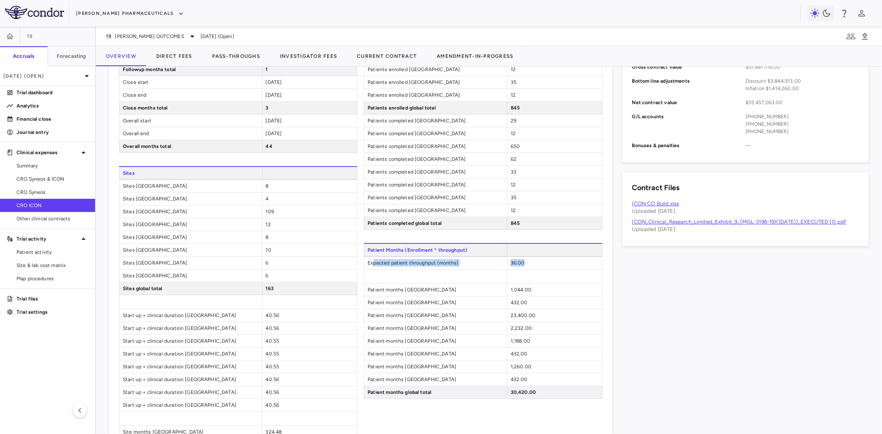
drag, startPoint x: 371, startPoint y: 272, endPoint x: 540, endPoint y: 274, distance: 168.3
click at [540, 270] on div "Expected patient throughput (months) 36.00" at bounding box center [483, 263] width 238 height 13
click at [538, 296] on div "1,044.00" at bounding box center [554, 290] width 95 height 12
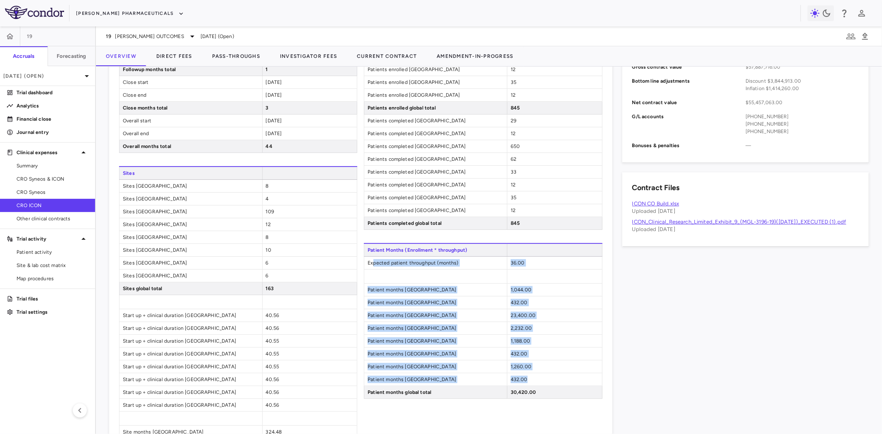
drag, startPoint x: 371, startPoint y: 273, endPoint x: 558, endPoint y: 393, distance: 222.7
click at [558, 393] on div "Patient Months (Enrollment * throughput) Expected patient throughput (months) 3…" at bounding box center [483, 321] width 238 height 156
click at [532, 335] on div "2,232.00" at bounding box center [554, 328] width 95 height 12
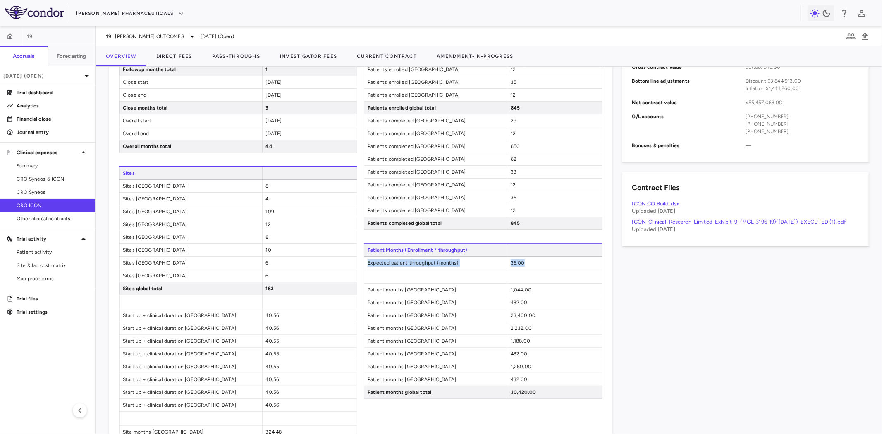
drag, startPoint x: 525, startPoint y: 275, endPoint x: 361, endPoint y: 275, distance: 163.8
click at [364, 270] on div "Expected patient throughput (months) 36.00" at bounding box center [483, 263] width 238 height 13
click at [531, 269] on div "36.00" at bounding box center [554, 263] width 95 height 12
drag, startPoint x: 516, startPoint y: 275, endPoint x: 537, endPoint y: 275, distance: 20.7
click at [537, 269] on div "36.00" at bounding box center [554, 263] width 95 height 12
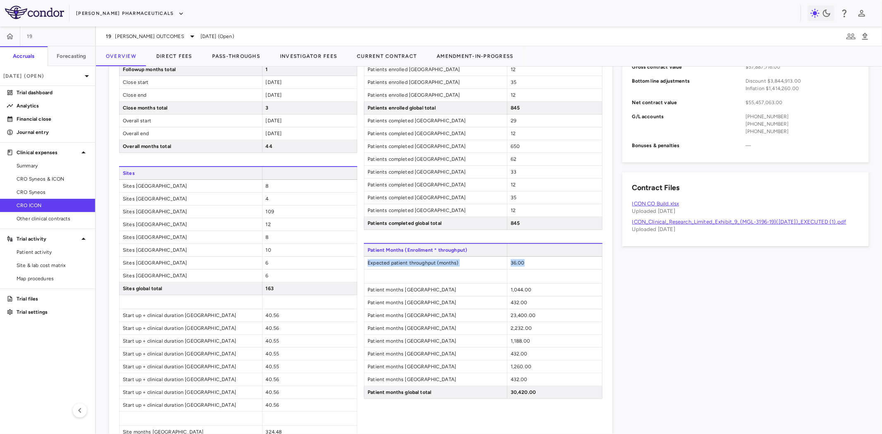
drag, startPoint x: 539, startPoint y: 279, endPoint x: 366, endPoint y: 276, distance: 173.3
click at [366, 270] on div "Expected patient throughput (months) 36.00" at bounding box center [483, 263] width 238 height 13
click at [522, 269] on div "36.00" at bounding box center [554, 263] width 95 height 12
click at [530, 269] on div "36.00" at bounding box center [554, 263] width 95 height 12
click at [495, 269] on span "Expected patient throughput (months)" at bounding box center [435, 263] width 143 height 12
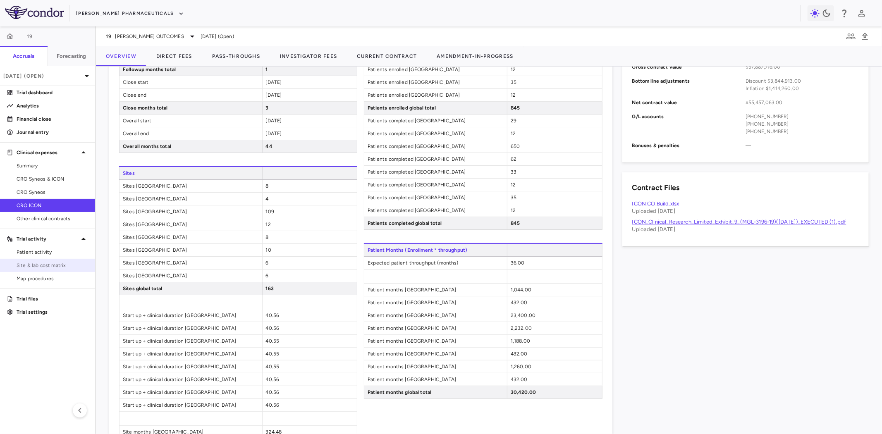
click at [54, 263] on span "Site & lab cost matrix" at bounding box center [53, 265] width 72 height 7
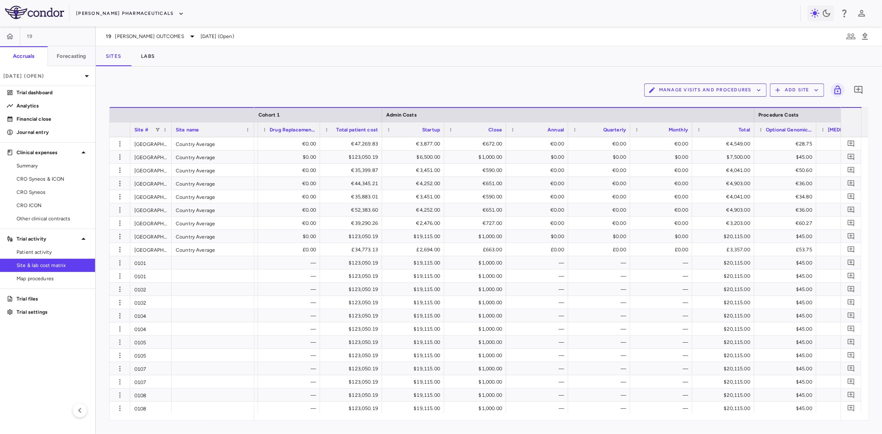
scroll to position [0, 1936]
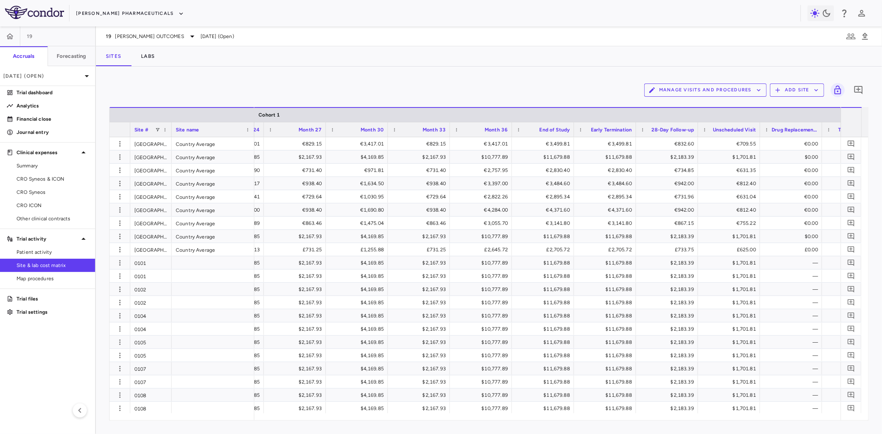
click at [253, 89] on div "Manage Visits and Procedures Add Site 0" at bounding box center [489, 90] width 760 height 21
click at [32, 204] on span "CRO ICON" at bounding box center [53, 205] width 72 height 7
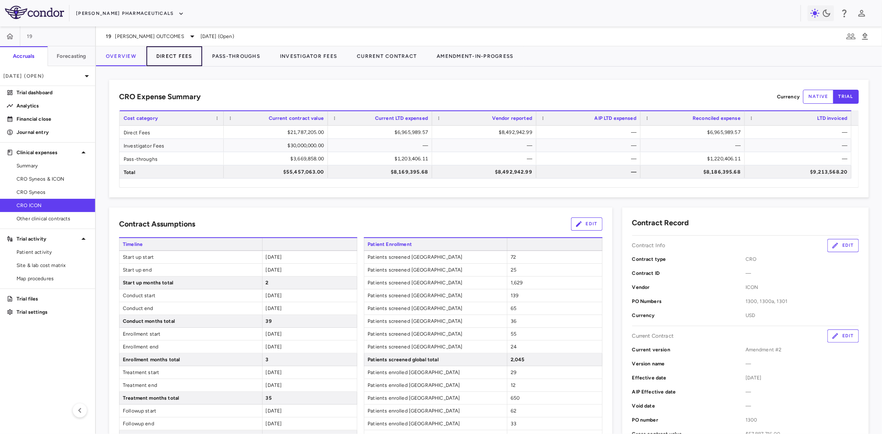
click at [171, 53] on button "Direct Fees" at bounding box center [174, 56] width 56 height 20
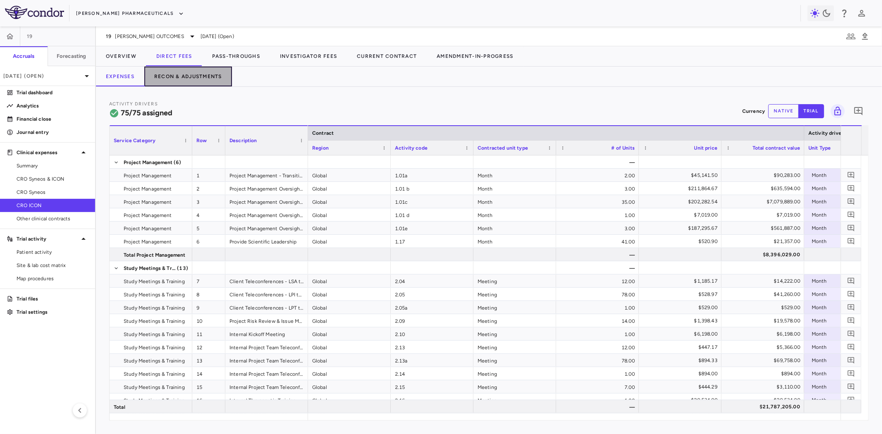
click at [188, 75] on button "Recon & Adjustments" at bounding box center [188, 77] width 88 height 20
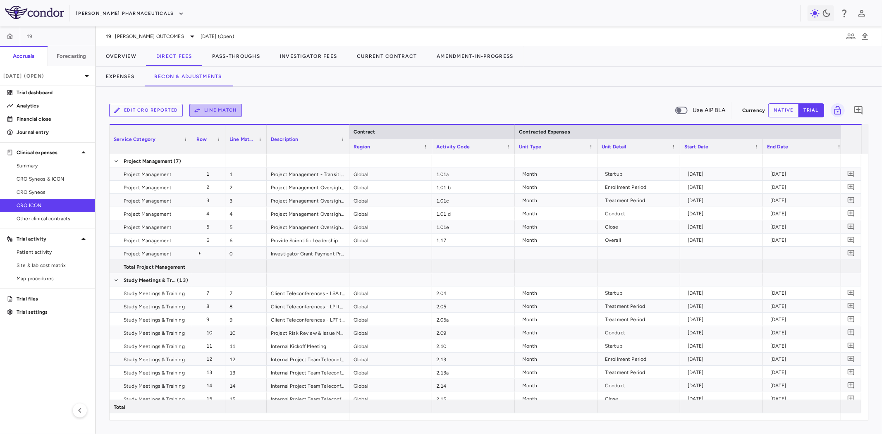
click at [226, 110] on button "Line Match" at bounding box center [215, 110] width 53 height 13
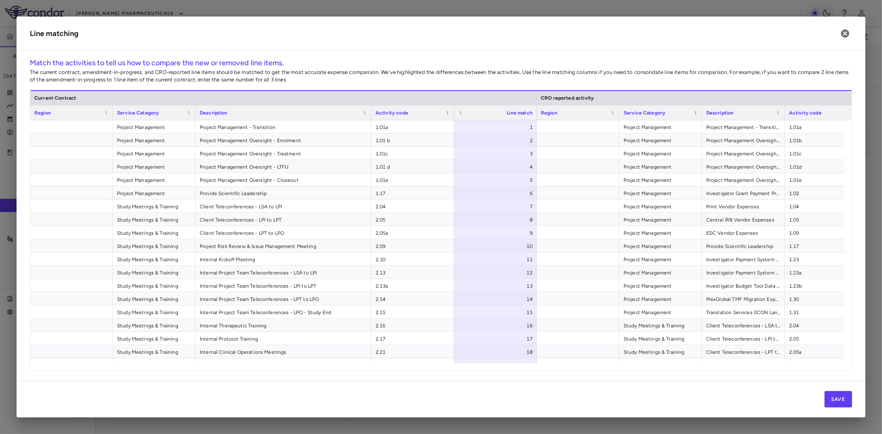
drag, startPoint x: 276, startPoint y: 110, endPoint x: 369, endPoint y: 114, distance: 93.2
click at [369, 114] on div at bounding box center [370, 112] width 3 height 14
drag, startPoint x: 783, startPoint y: 110, endPoint x: 837, endPoint y: 115, distance: 53.9
click at [837, 115] on div at bounding box center [838, 112] width 3 height 14
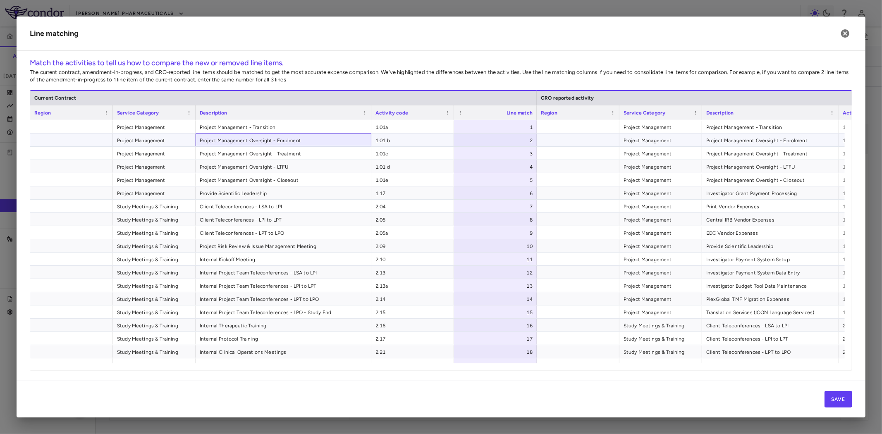
click at [293, 141] on span "Project Management Oversight - Enrolment" at bounding box center [284, 140] width 168 height 13
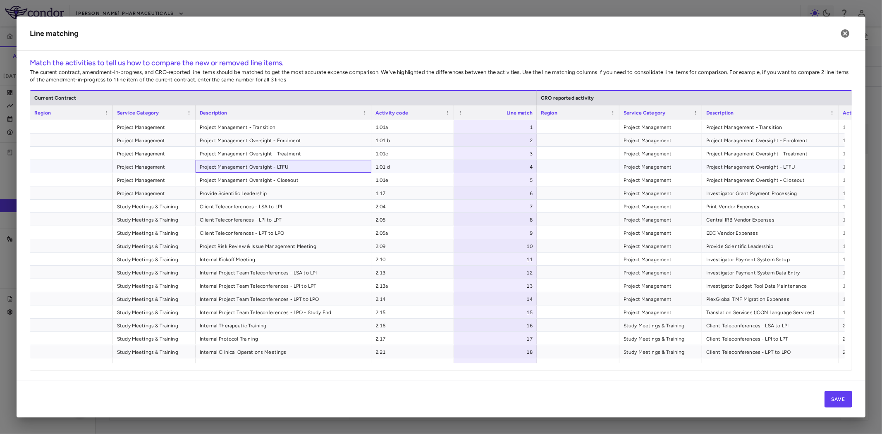
click at [283, 162] on span "Project Management Oversight - LTFU" at bounding box center [284, 166] width 168 height 13
click at [295, 135] on span "Project Management Oversight - Enrolment" at bounding box center [284, 140] width 168 height 13
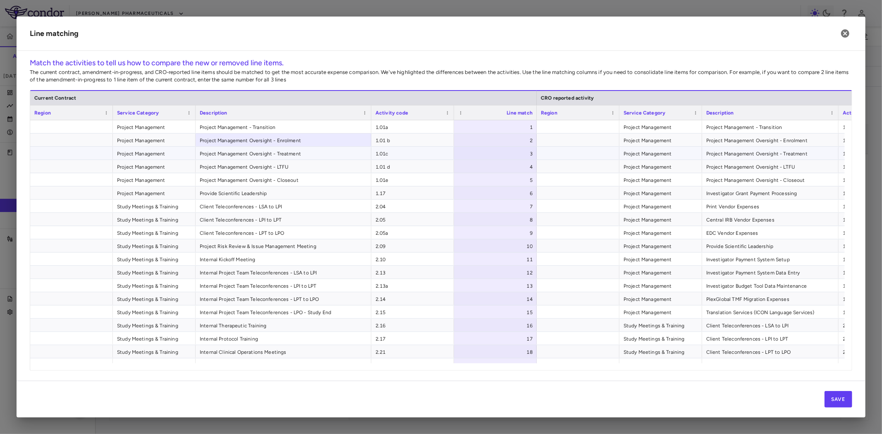
click at [296, 150] on span "Project Management Oversight - Treatment" at bounding box center [284, 153] width 168 height 13
click at [304, 140] on span "Project Management Oversight - Enrolment" at bounding box center [284, 140] width 168 height 13
click at [300, 154] on span "Project Management Oversight - Treatment" at bounding box center [284, 153] width 168 height 13
click at [762, 143] on span "Project Management Oversight - Enrolment" at bounding box center [770, 140] width 128 height 13
click at [294, 143] on span "Project Management Oversight - Enrolment" at bounding box center [284, 140] width 168 height 13
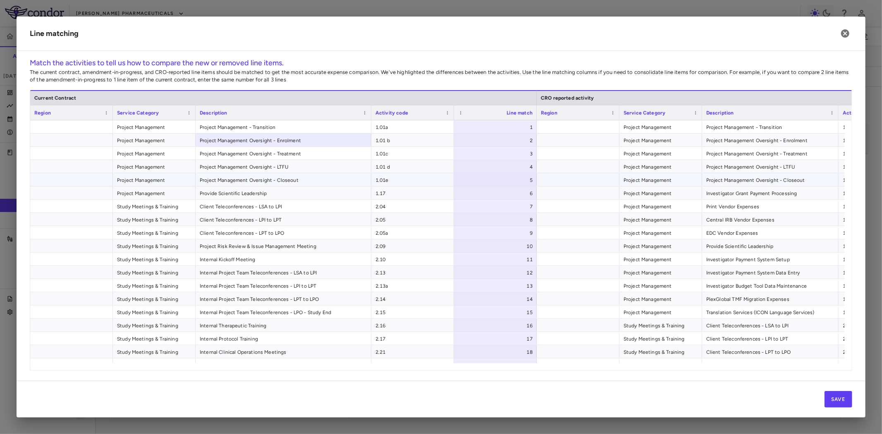
click at [270, 180] on span "Project Management Oversight - Closeout" at bounding box center [284, 180] width 168 height 13
click at [763, 184] on span "Project Management Oversight - Closeout" at bounding box center [770, 180] width 128 height 13
click at [299, 179] on span "Project Management Oversight - Closeout" at bounding box center [284, 180] width 168 height 13
click at [733, 177] on span "Project Management Oversight - Closeout" at bounding box center [770, 180] width 128 height 13
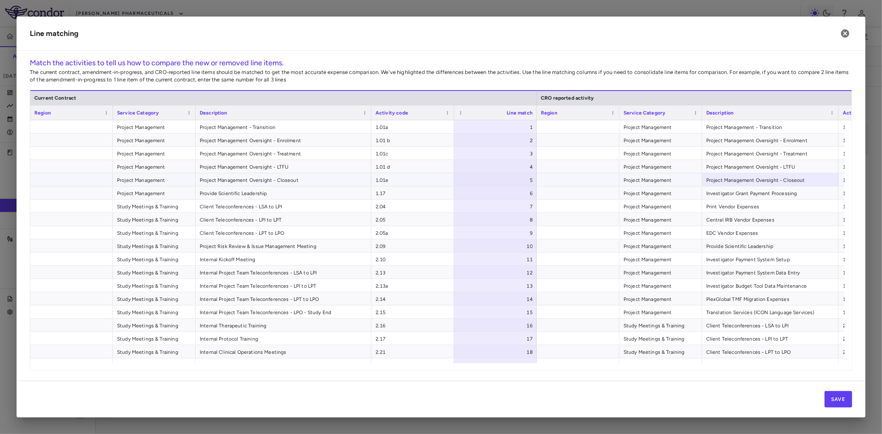
click at [258, 175] on span "Project Management Oversight - Closeout" at bounding box center [284, 180] width 168 height 13
click at [721, 178] on span "Project Management Oversight - Closeout" at bounding box center [770, 180] width 128 height 13
click at [304, 172] on span "Project Management Oversight - LTFU" at bounding box center [284, 166] width 168 height 13
click at [291, 185] on span "Project Management Oversight - Closeout" at bounding box center [284, 180] width 168 height 13
click at [725, 181] on span "Project Management Oversight - Closeout" at bounding box center [770, 180] width 128 height 13
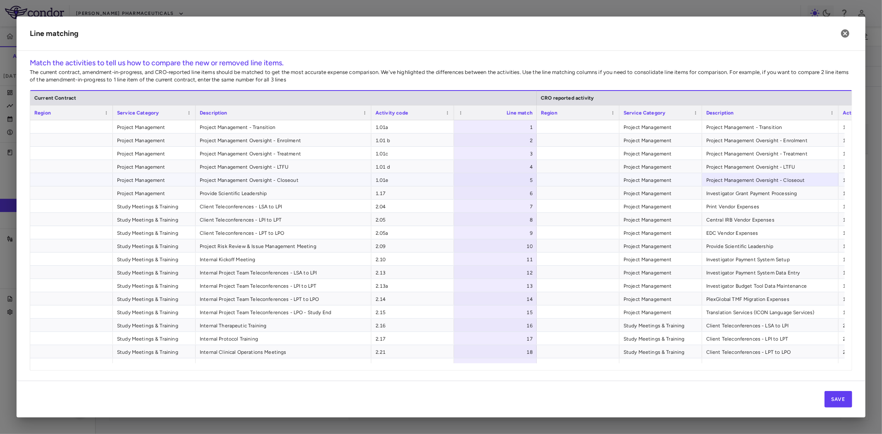
click at [252, 179] on span "Project Management Oversight - Closeout" at bounding box center [284, 180] width 168 height 13
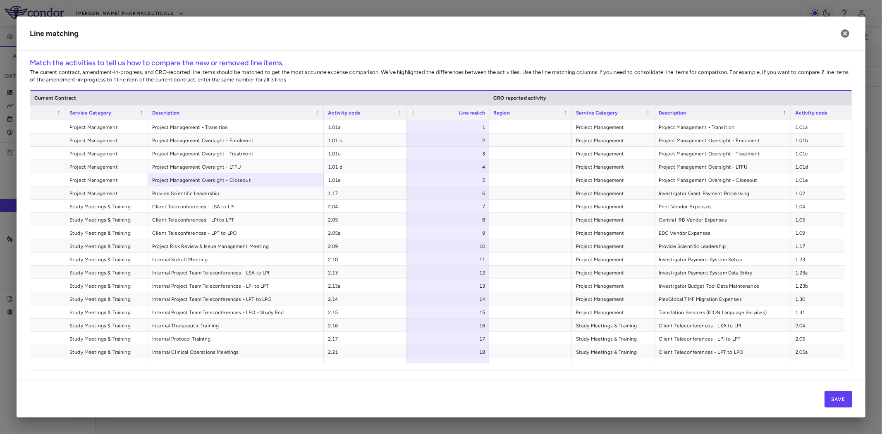
scroll to position [0, 46]
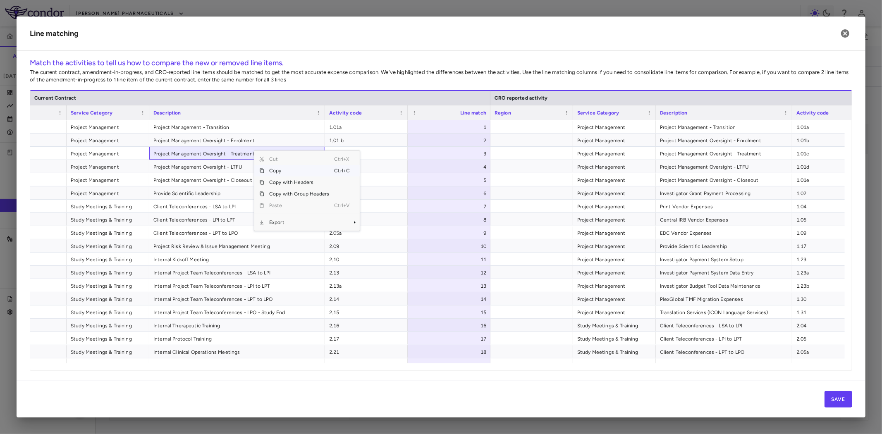
click at [250, 119] on div "Description" at bounding box center [237, 112] width 168 height 14
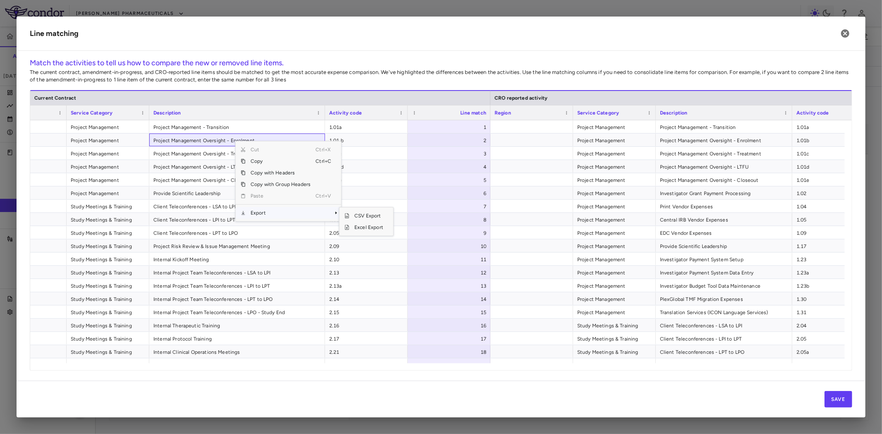
click at [297, 210] on span "Export" at bounding box center [281, 213] width 70 height 12
click at [375, 226] on span "Excel Export" at bounding box center [368, 228] width 39 height 12
drag, startPoint x: 349, startPoint y: 140, endPoint x: 311, endPoint y: 142, distance: 38.5
click at [349, 140] on span "1.01 b" at bounding box center [366, 140] width 74 height 13
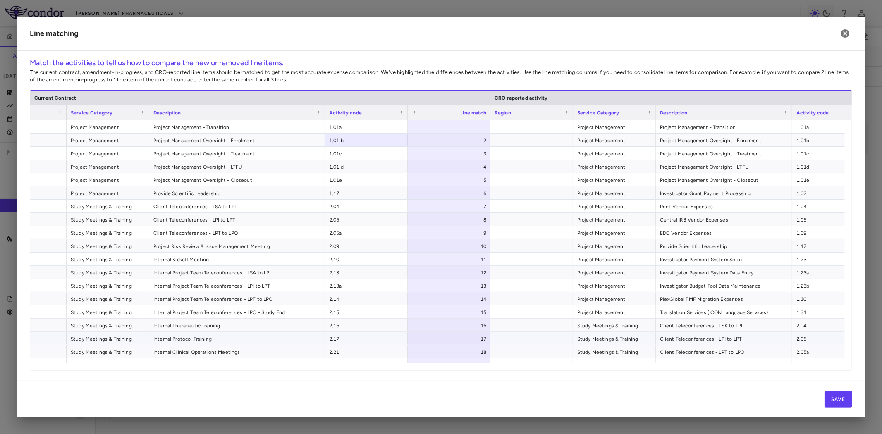
click at [359, 341] on span "2.17" at bounding box center [366, 339] width 74 height 13
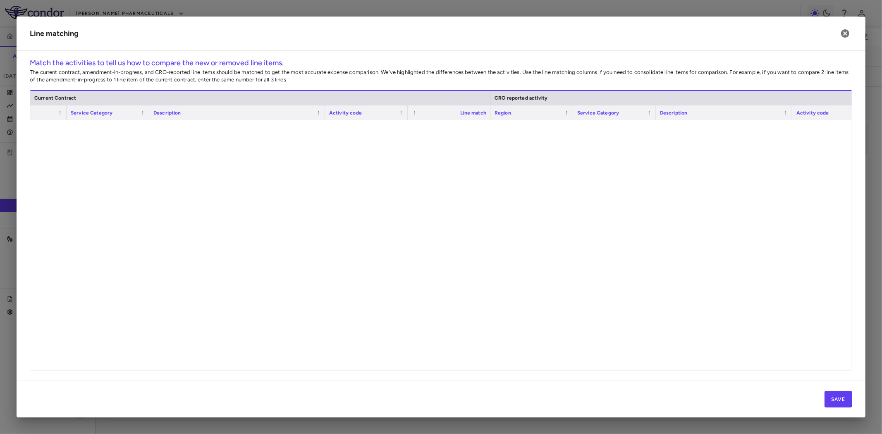
scroll to position [0, 0]
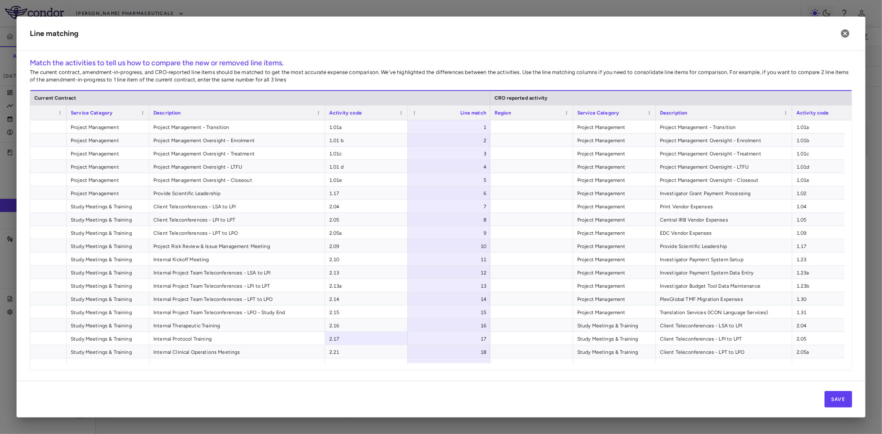
click at [272, 298] on span "Internal Project Team Teleconferences - LPT to LPO" at bounding box center [237, 299] width 168 height 13
click at [846, 30] on icon "button" at bounding box center [845, 33] width 8 height 8
